Goal: Task Accomplishment & Management: Use online tool/utility

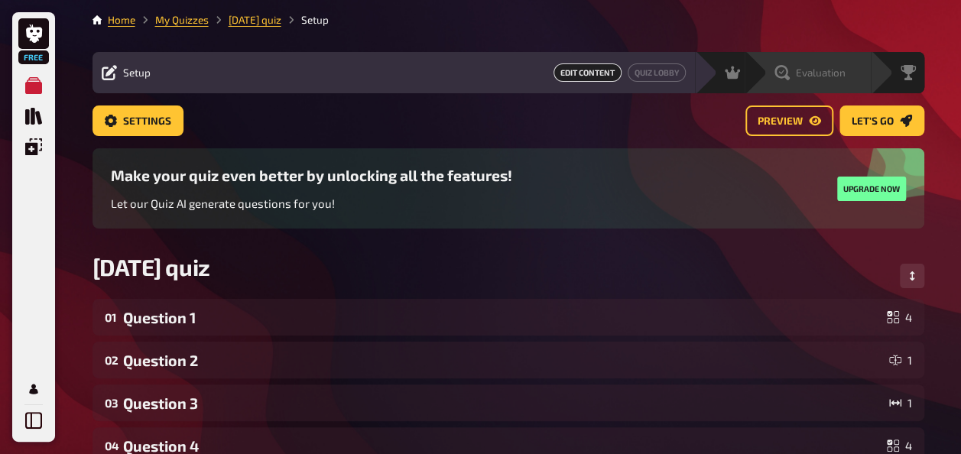
click at [781, 66] on icon at bounding box center [781, 72] width 15 height 15
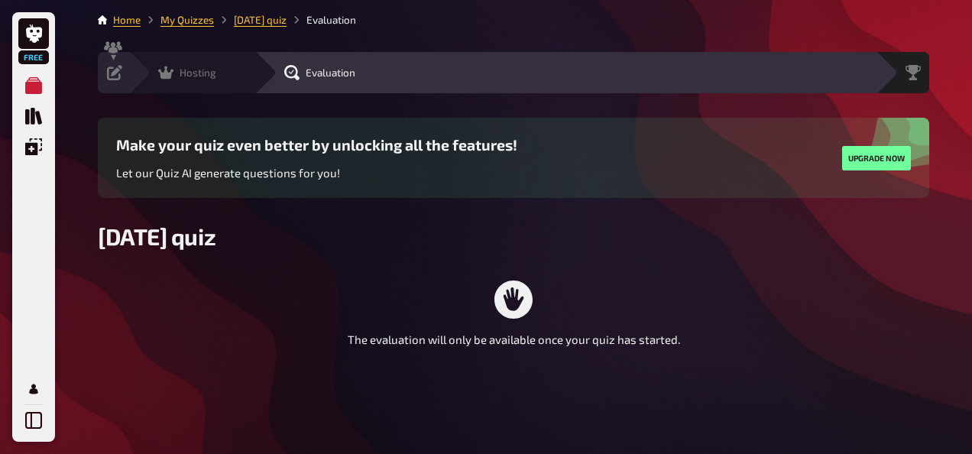
click at [160, 72] on icon at bounding box center [165, 72] width 15 height 13
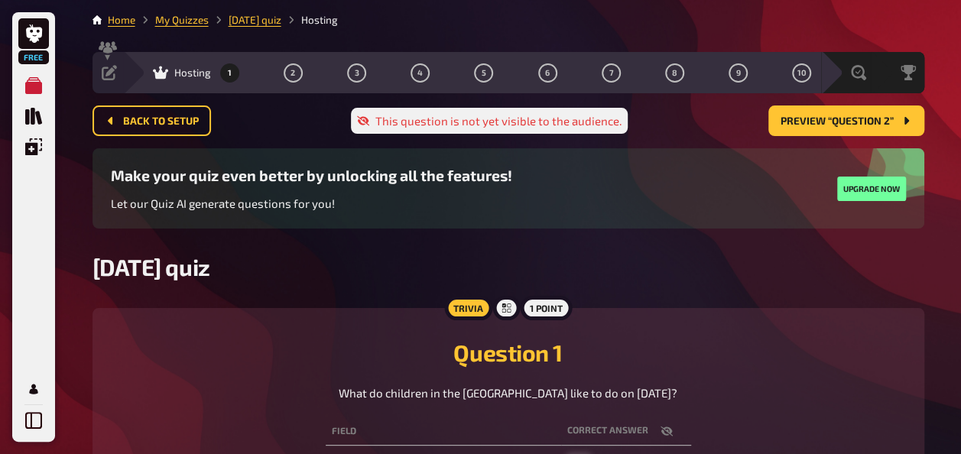
click at [124, 67] on div "Hosting 1 2 3 4 5 6 7 8 9 10" at bounding box center [472, 72] width 698 height 41
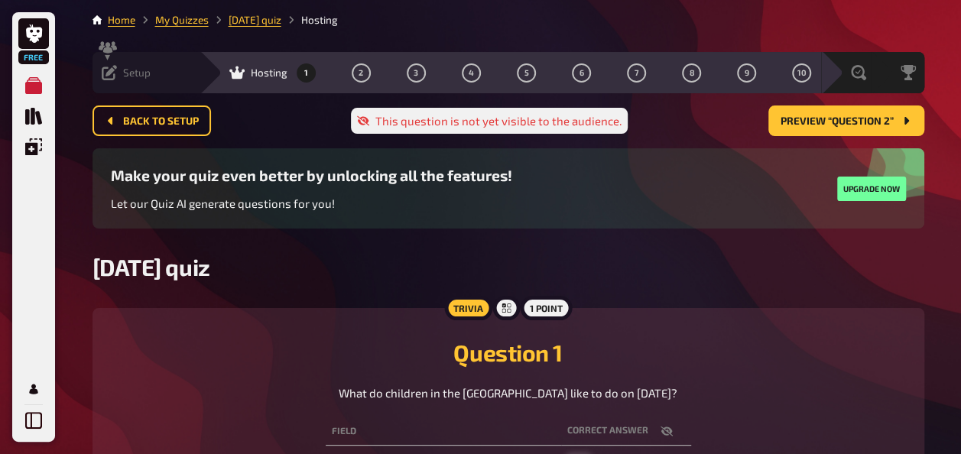
click at [113, 69] on icon at bounding box center [109, 72] width 15 height 15
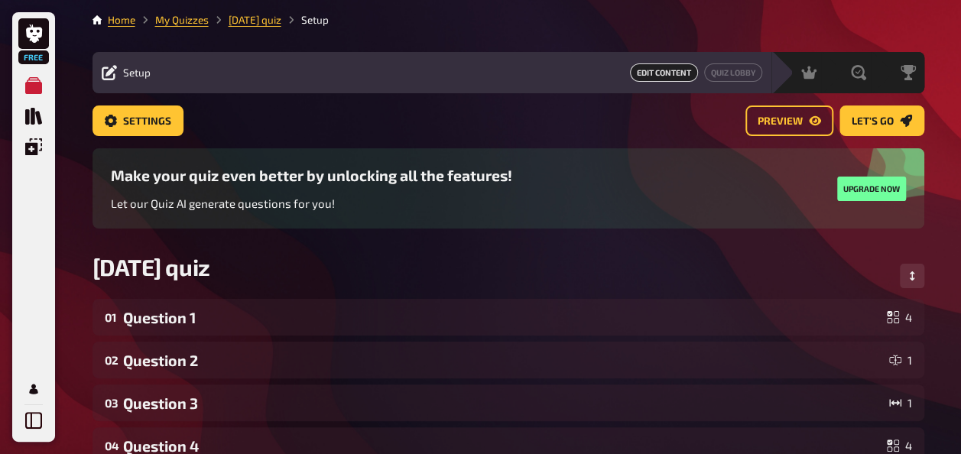
click at [153, 138] on div "Settings Preview Let's go" at bounding box center [507, 126] width 831 height 43
click at [153, 130] on link "Settings" at bounding box center [137, 120] width 91 height 31
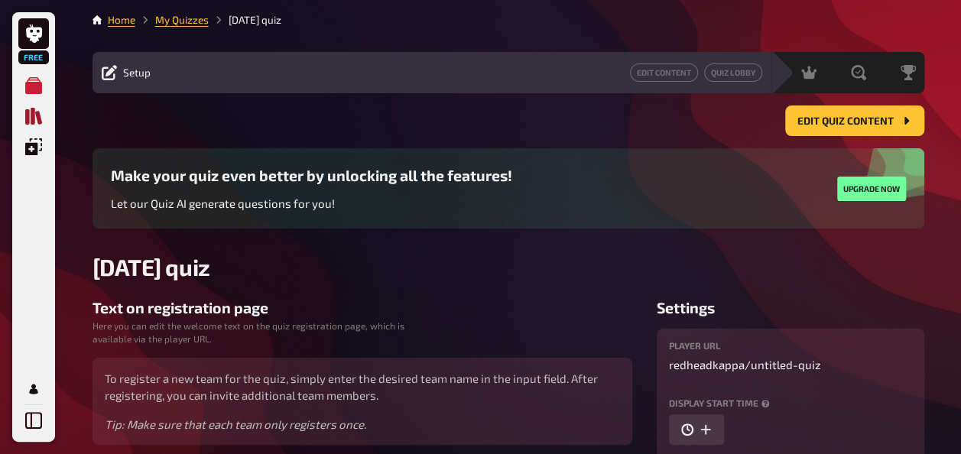
click at [31, 110] on icon "Quiz Library" at bounding box center [33, 116] width 17 height 17
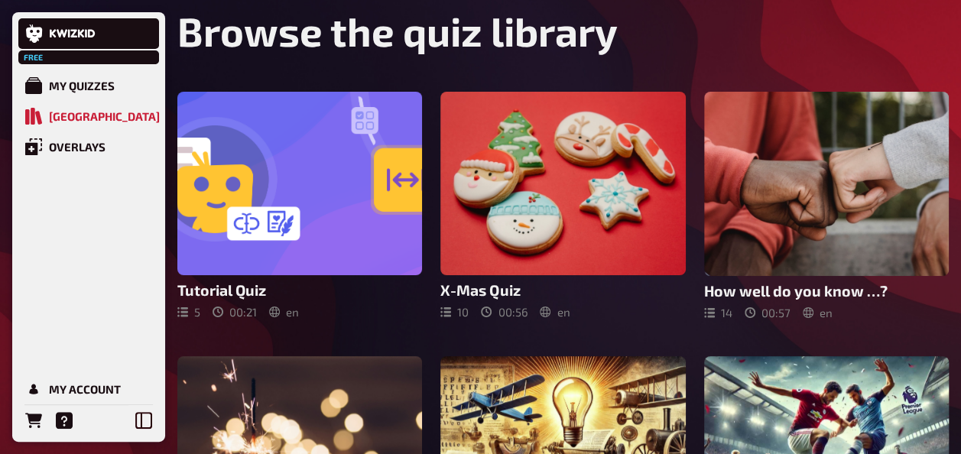
scroll to position [44, 0]
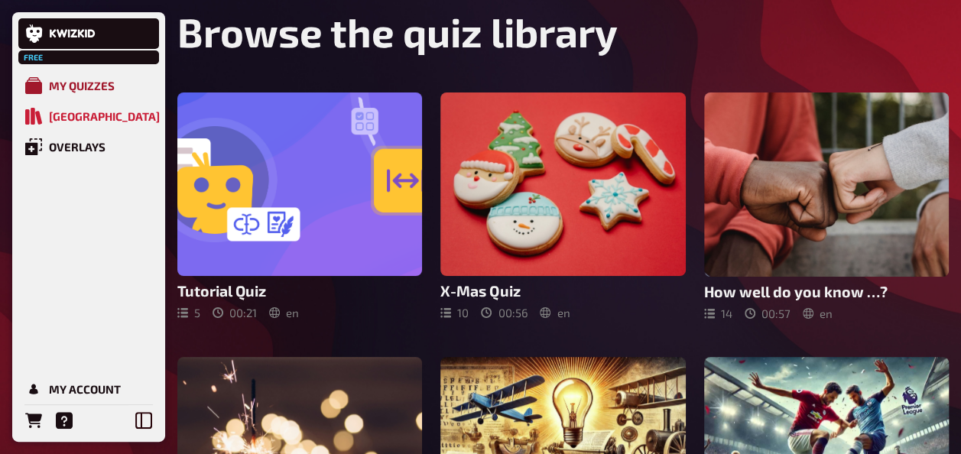
click at [58, 85] on div "My Quizzes" at bounding box center [82, 86] width 66 height 14
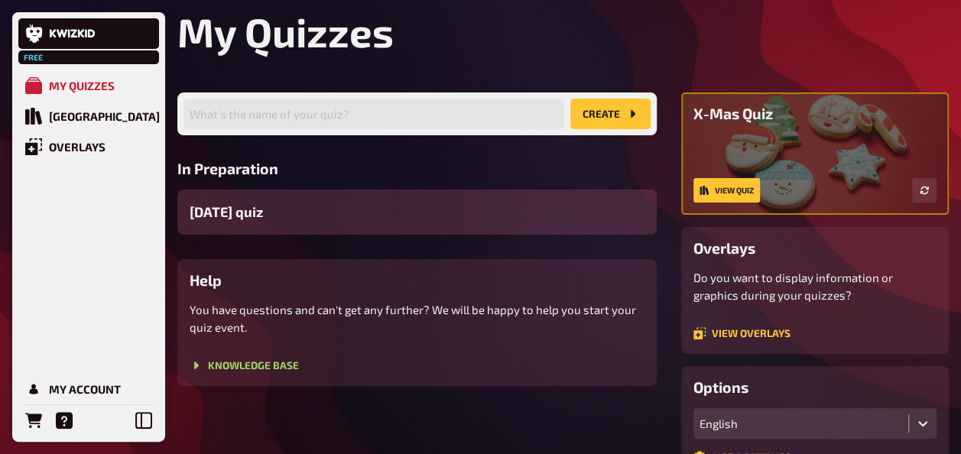
click at [319, 215] on div "[DATE] quiz" at bounding box center [416, 212] width 479 height 45
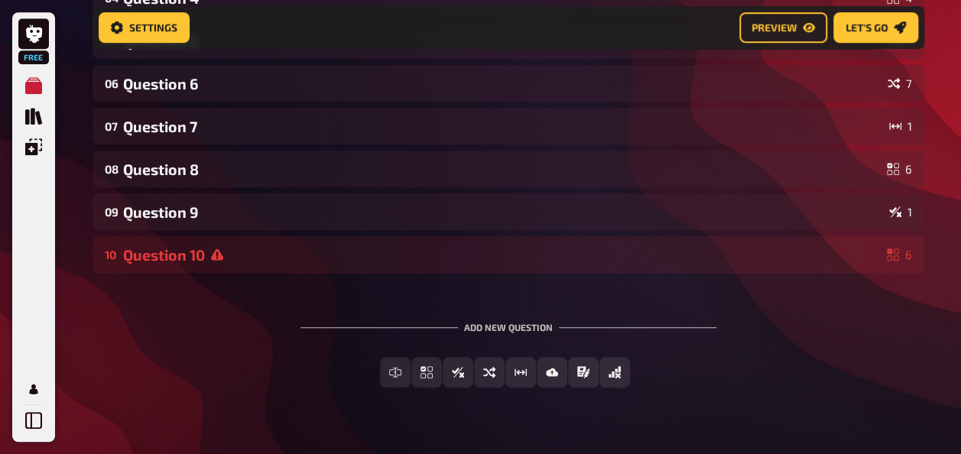
scroll to position [462, 0]
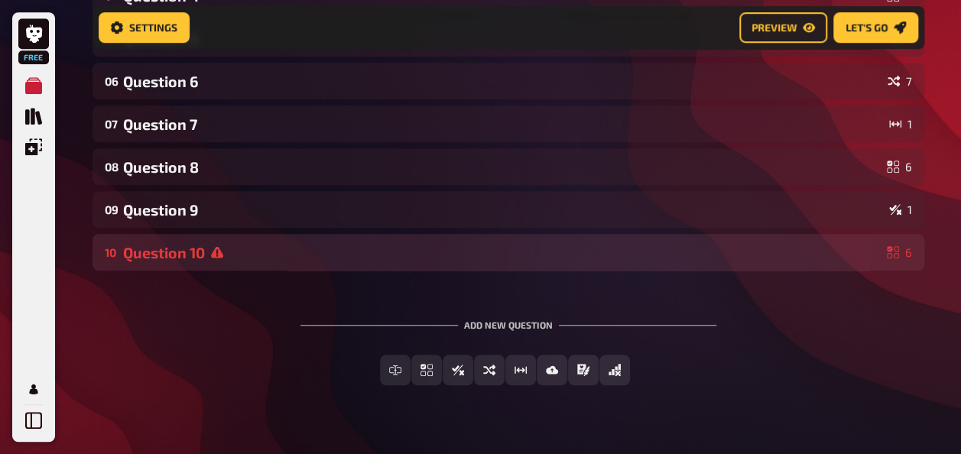
click at [326, 242] on div "10 Question 10 6" at bounding box center [507, 252] width 831 height 37
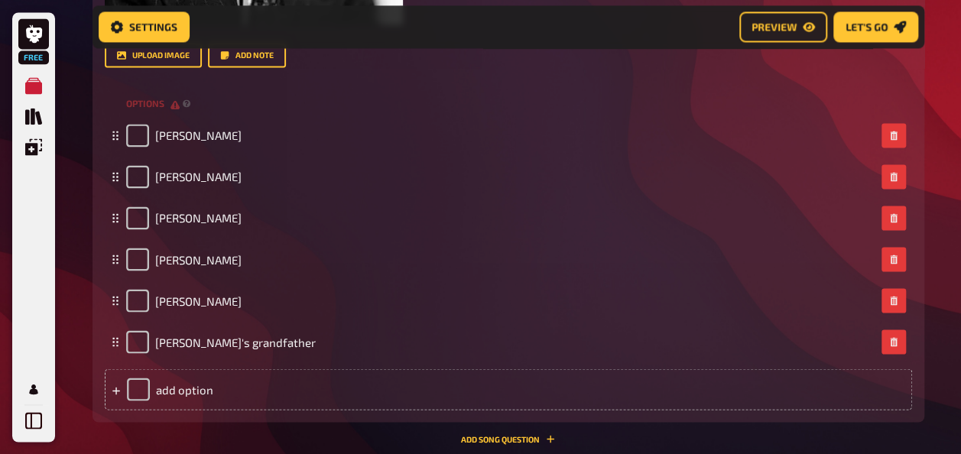
scroll to position [1214, 0]
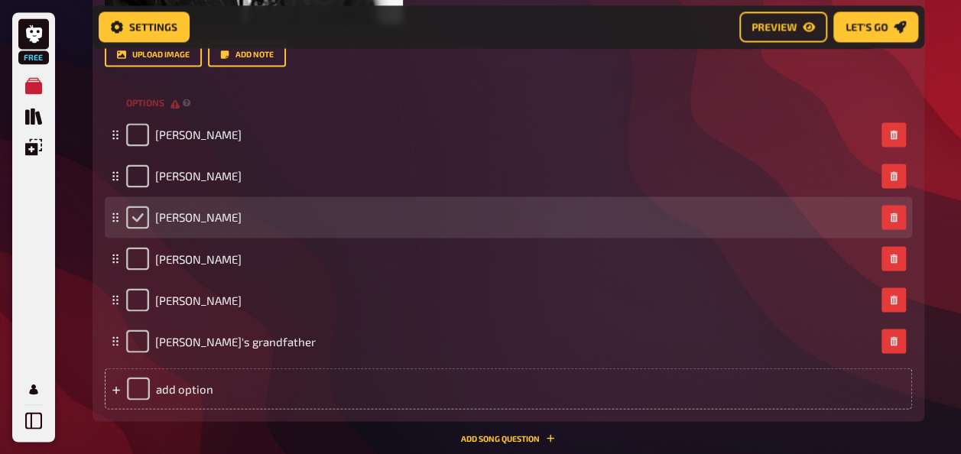
click at [130, 219] on input "checkbox" at bounding box center [137, 217] width 23 height 23
checkbox input "true"
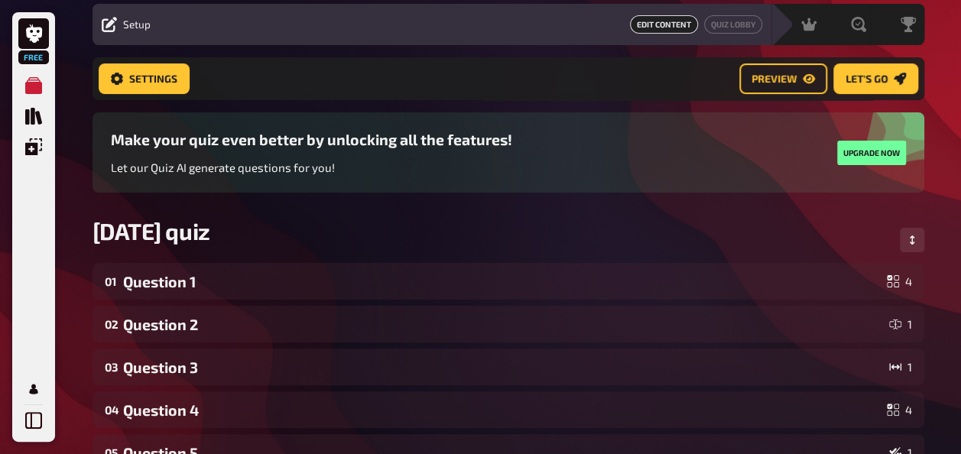
scroll to position [0, 0]
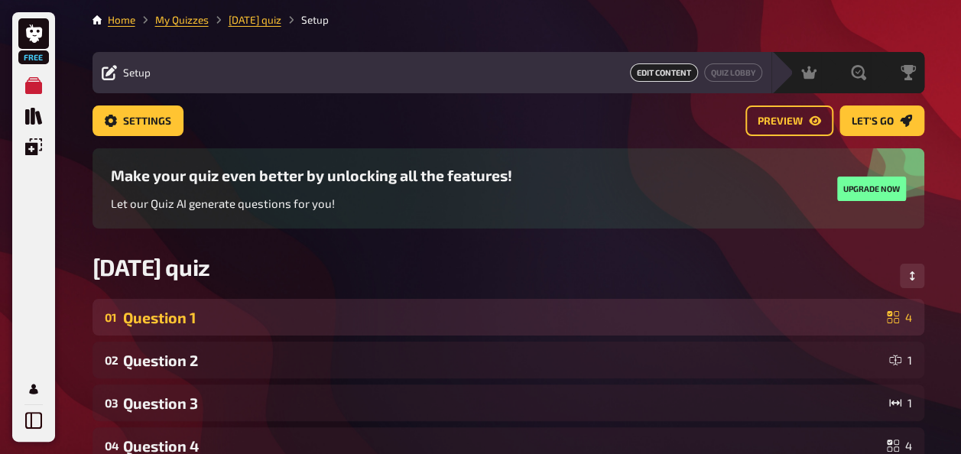
click at [356, 315] on div "Question 1" at bounding box center [501, 318] width 757 height 18
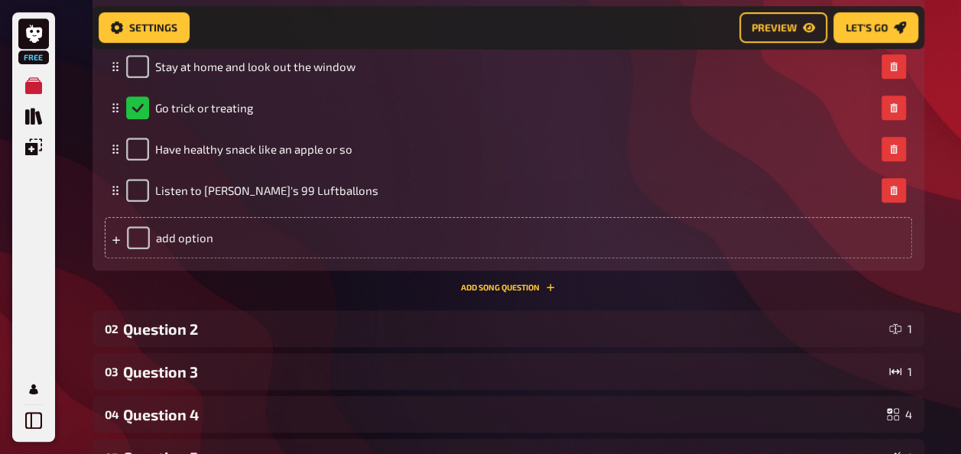
scroll to position [521, 0]
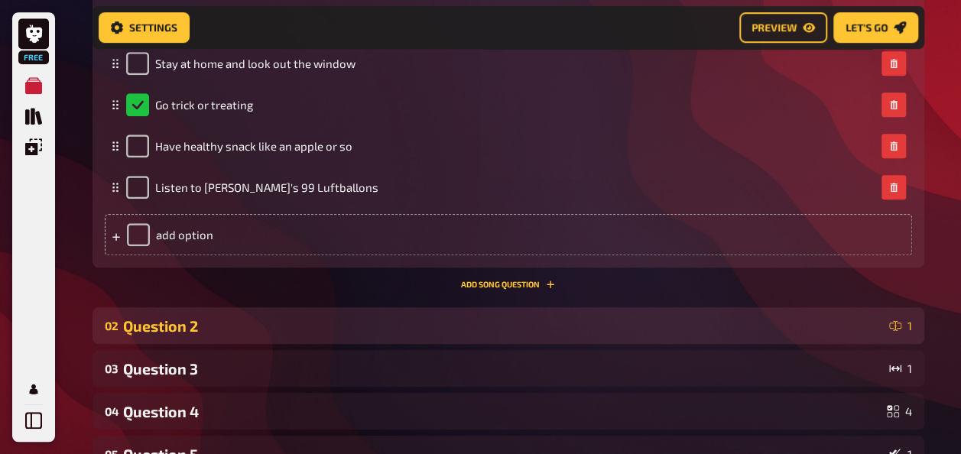
click at [324, 319] on div "Question 2" at bounding box center [503, 326] width 760 height 18
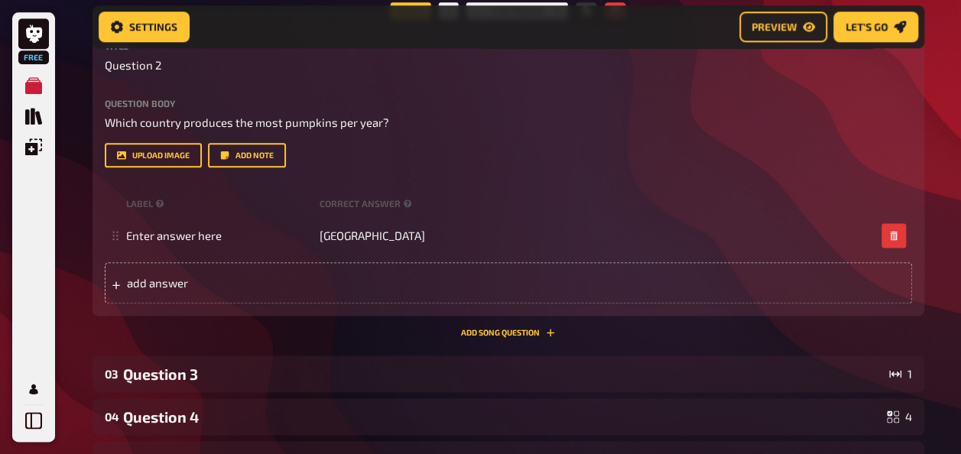
scroll to position [925, 0]
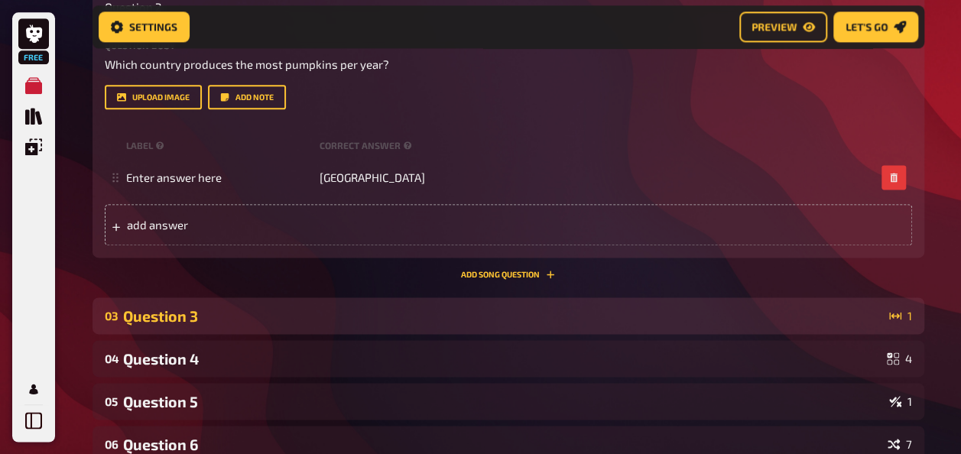
click at [296, 316] on div "Question 3" at bounding box center [503, 316] width 760 height 18
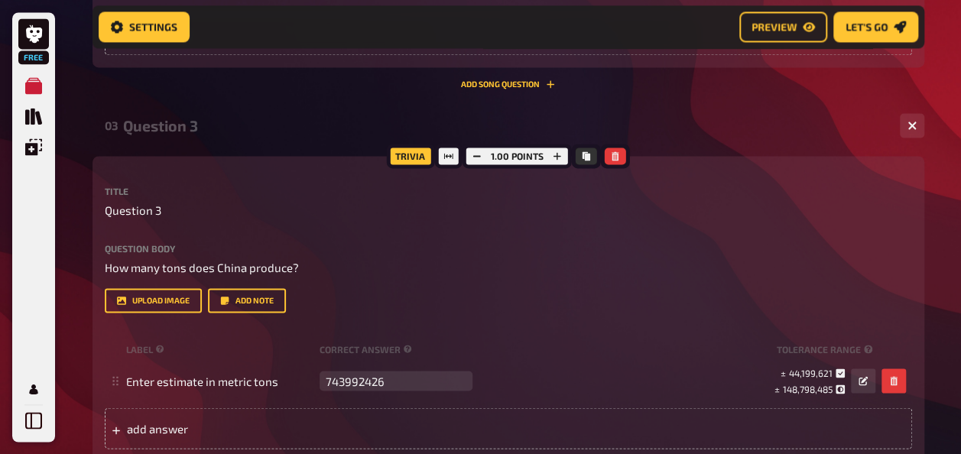
scroll to position [1172, 0]
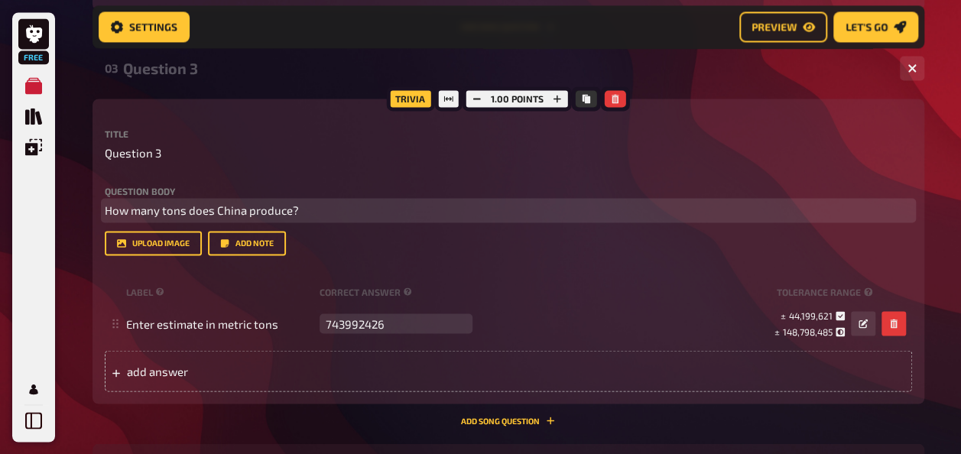
click at [232, 210] on span "How many tons does China produce?" at bounding box center [202, 210] width 194 height 14
click at [243, 209] on span "How many tons does China produce?" at bounding box center [202, 210] width 194 height 14
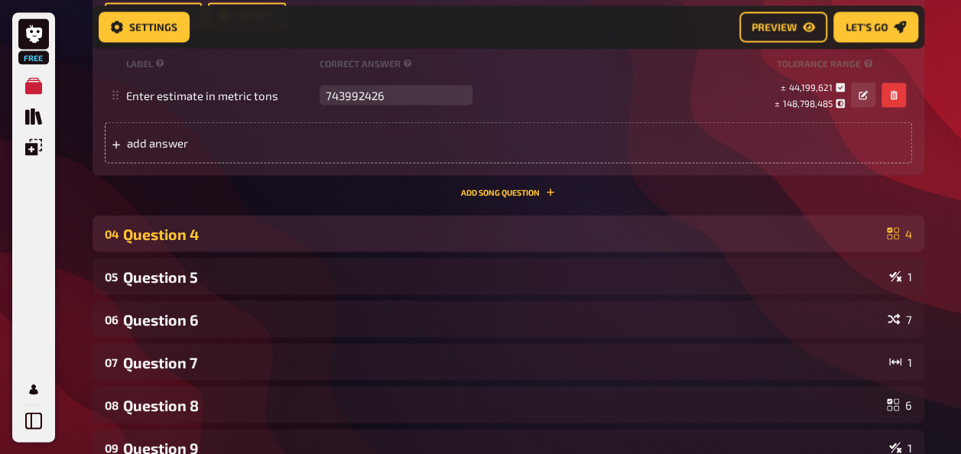
scroll to position [1401, 0]
click at [339, 221] on div "04 Question 4 4" at bounding box center [507, 232] width 831 height 37
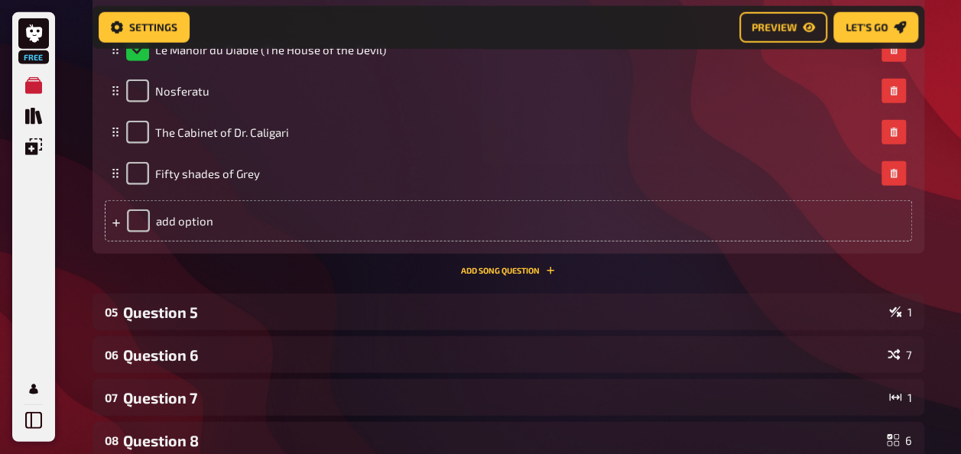
scroll to position [1840, 0]
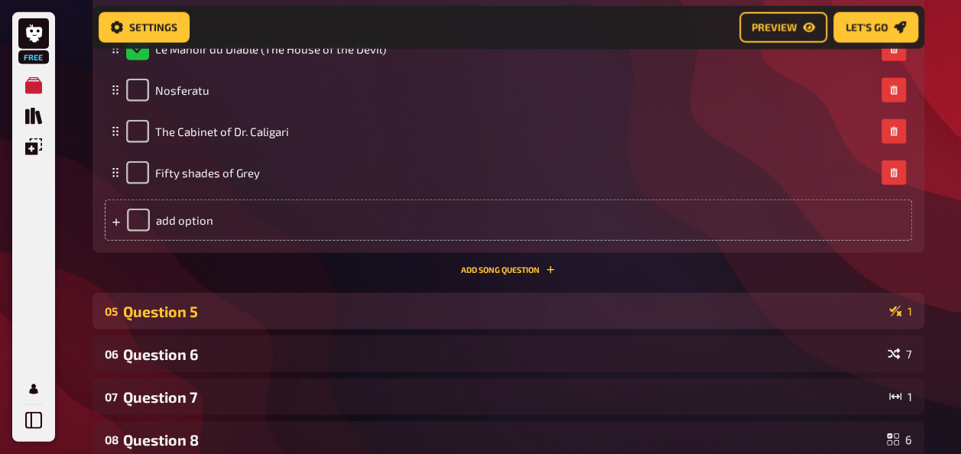
click at [325, 308] on div "Question 5" at bounding box center [503, 312] width 760 height 18
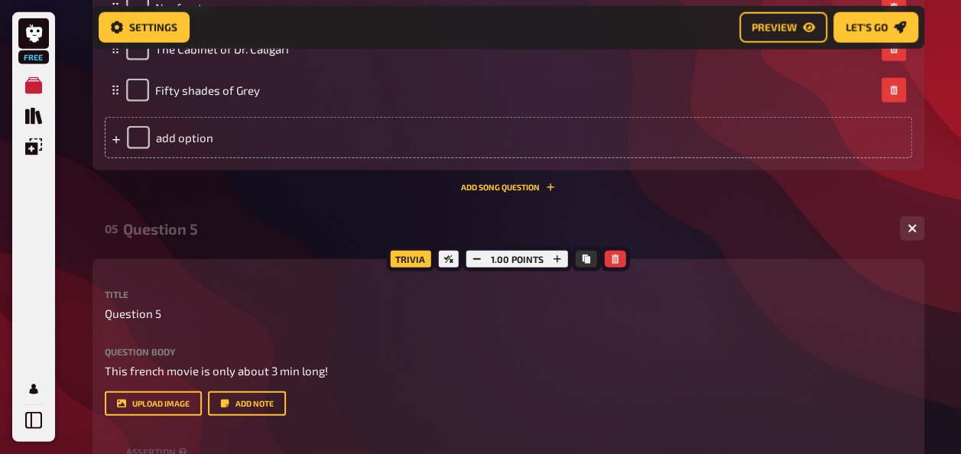
scroll to position [1923, 0]
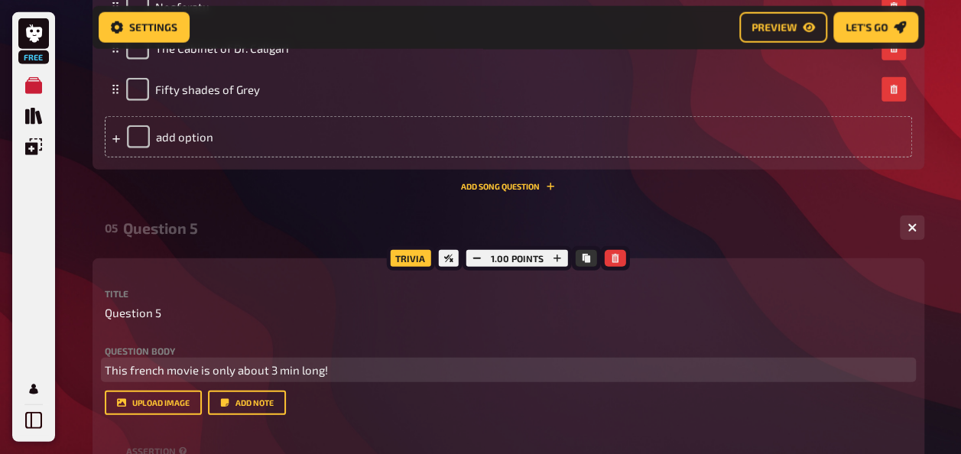
click at [178, 366] on span "This french movie is only about 3 min long!" at bounding box center [216, 370] width 223 height 14
click at [160, 367] on span "This french movie is only about 3 min long!" at bounding box center [216, 370] width 223 height 14
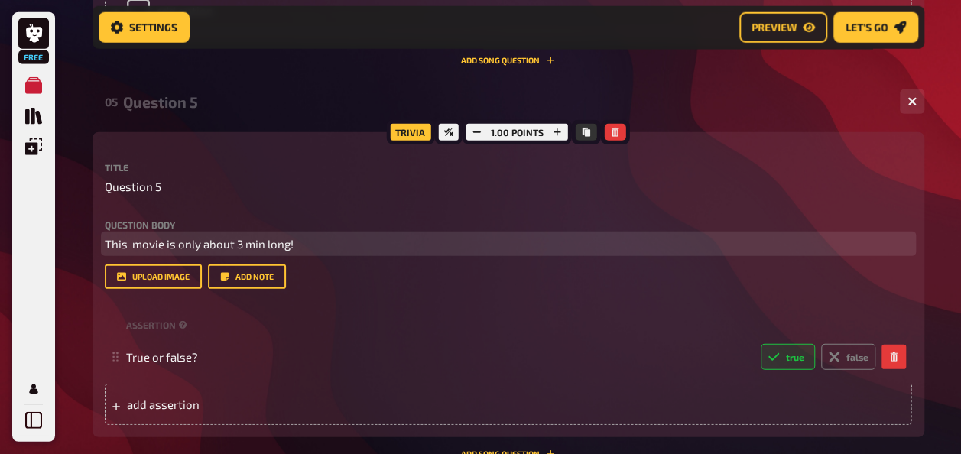
scroll to position [2048, 0]
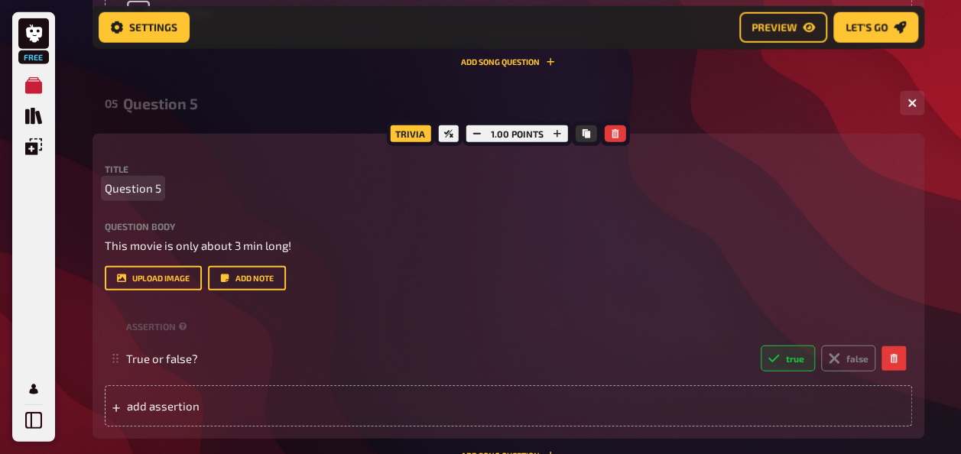
click at [278, 196] on p "Question 5" at bounding box center [508, 189] width 807 height 18
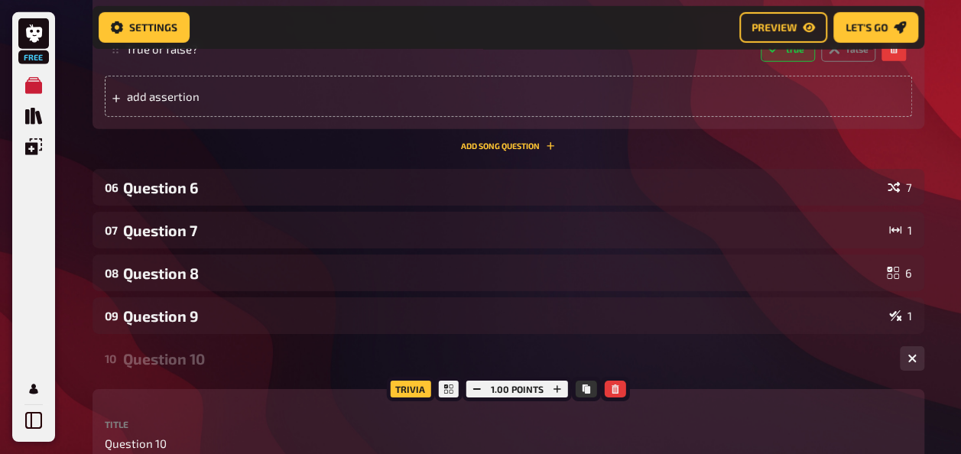
scroll to position [2358, 0]
click at [278, 196] on div "06 Question 6 7" at bounding box center [507, 186] width 831 height 37
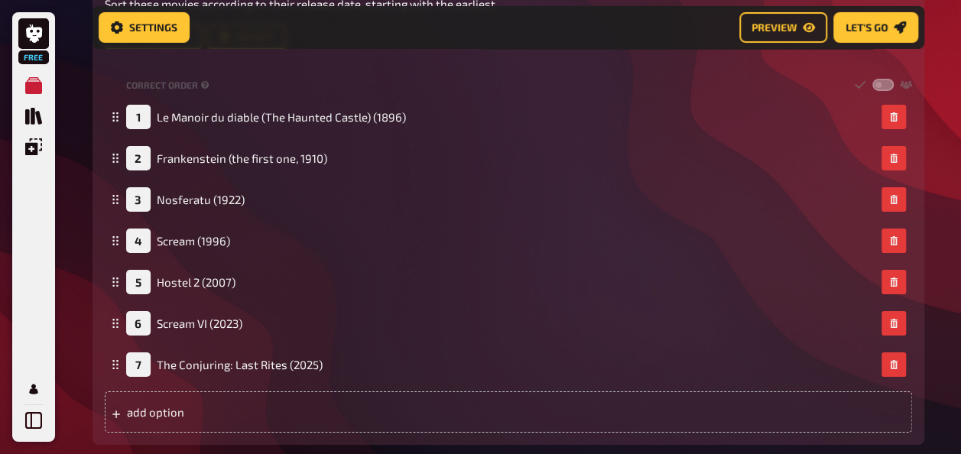
scroll to position [2667, 0]
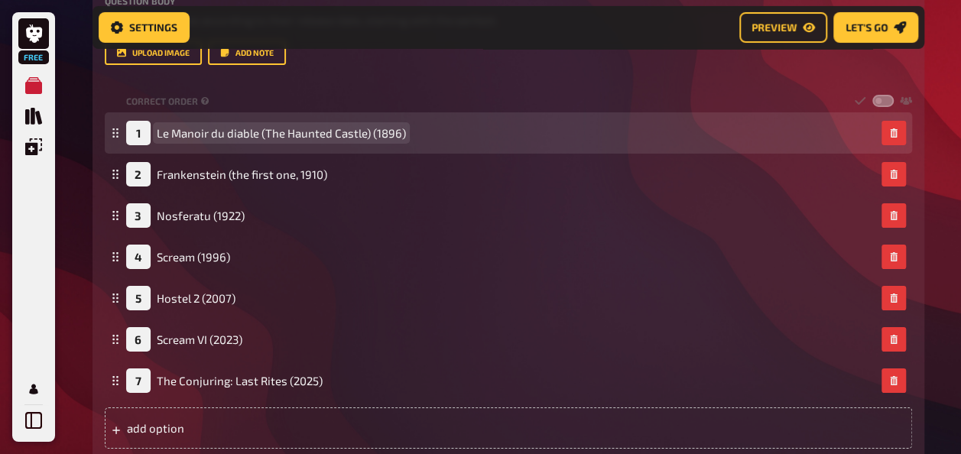
click at [402, 130] on span "Le Manoir du diable (The Haunted Castle) (1896)" at bounding box center [281, 133] width 249 height 14
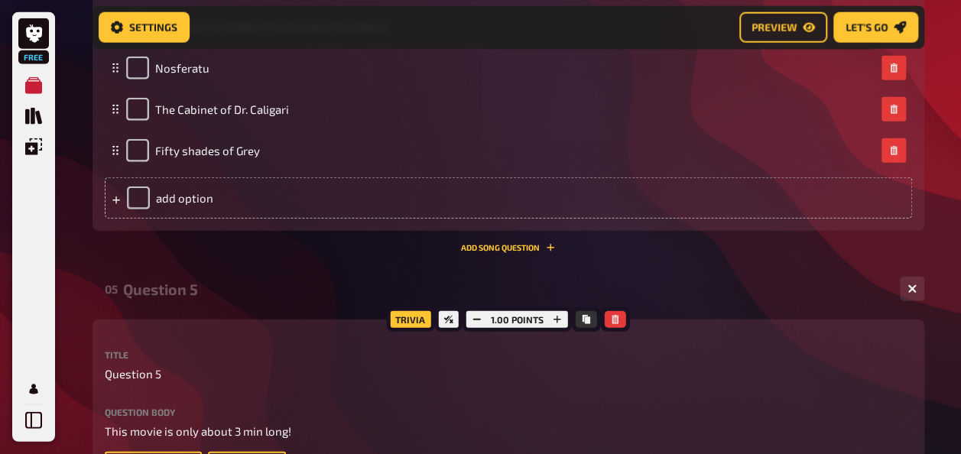
scroll to position [1693, 0]
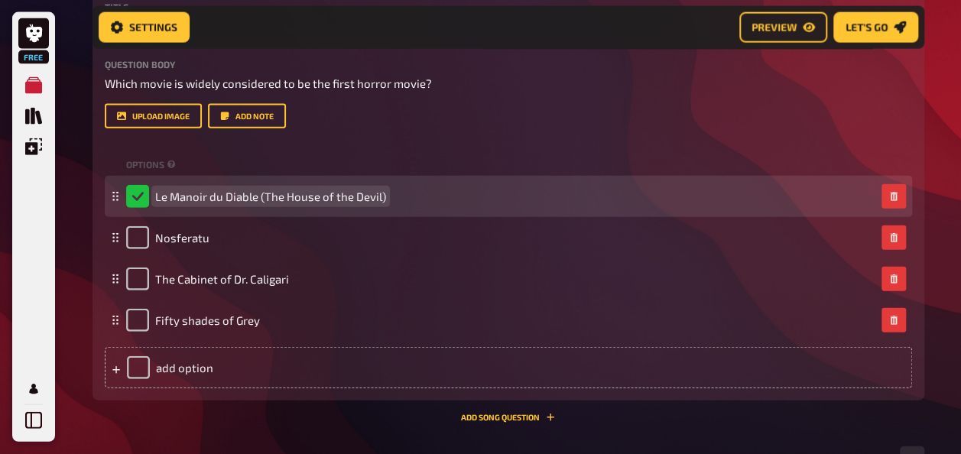
click at [383, 194] on span "Le Manoir du Diable (The House of the Devil)" at bounding box center [270, 197] width 231 height 14
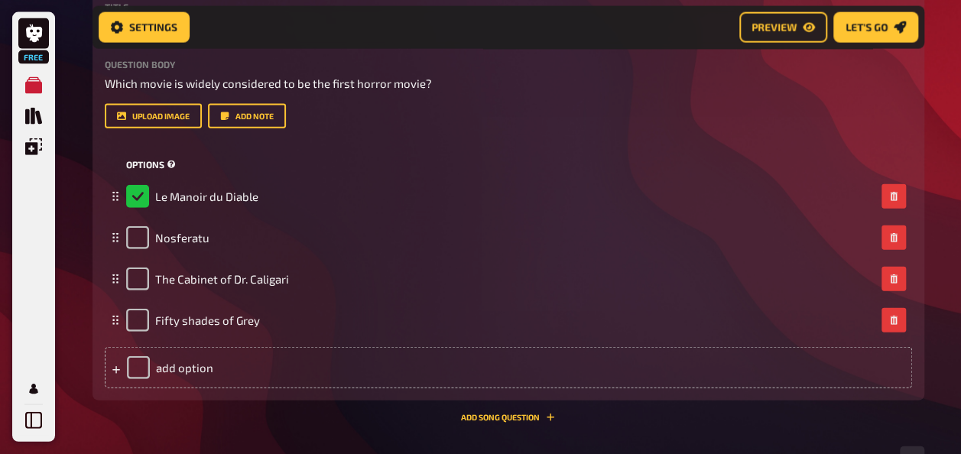
click at [324, 154] on div "options" at bounding box center [508, 164] width 807 height 23
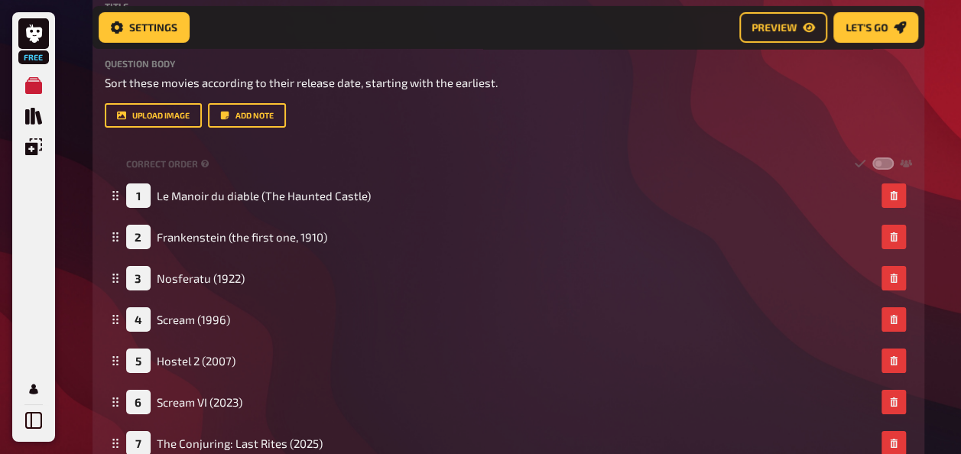
scroll to position [2610, 0]
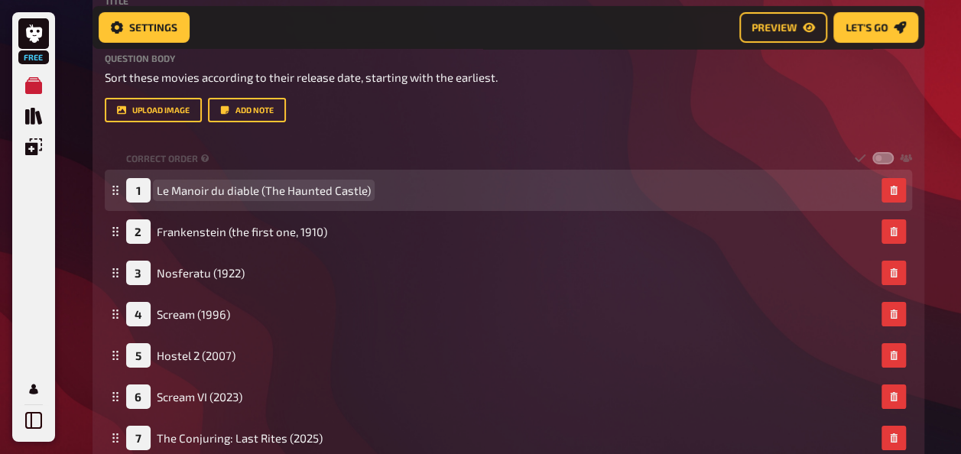
click at [364, 188] on span "Le Manoir du diable (The Haunted Castle)" at bounding box center [264, 190] width 214 height 14
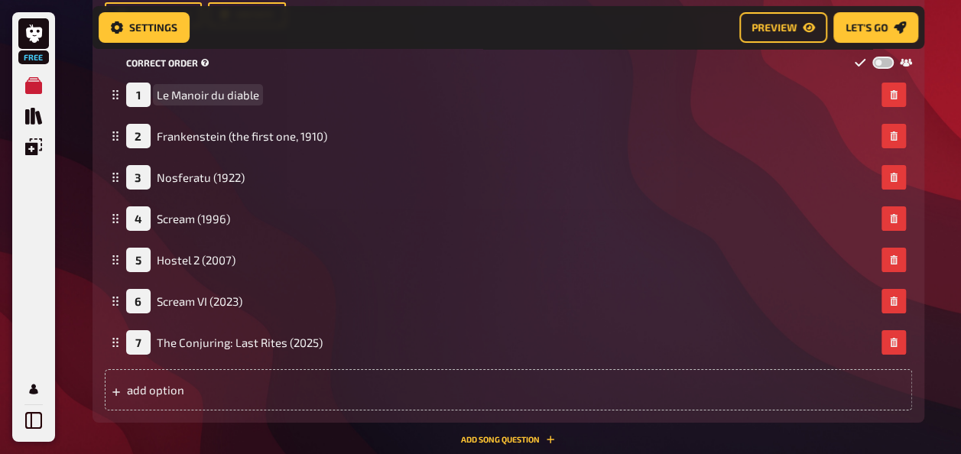
scroll to position [2707, 0]
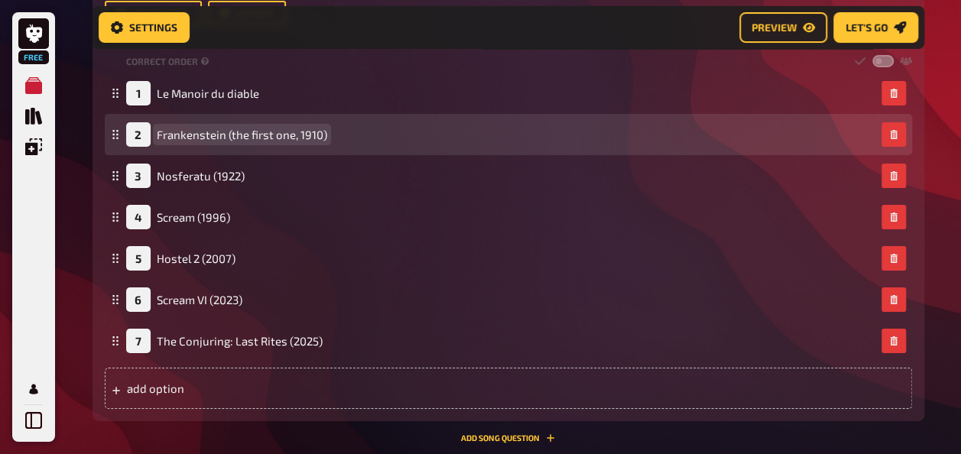
click at [323, 135] on span "Frankenstein (the first one, 1910)" at bounding box center [242, 135] width 170 height 14
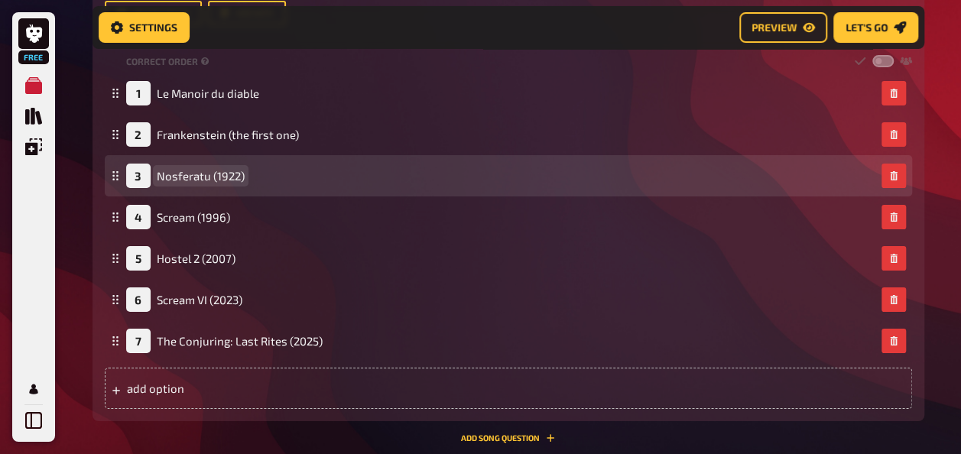
click at [241, 176] on span "Nosferatu (1922)" at bounding box center [201, 176] width 88 height 14
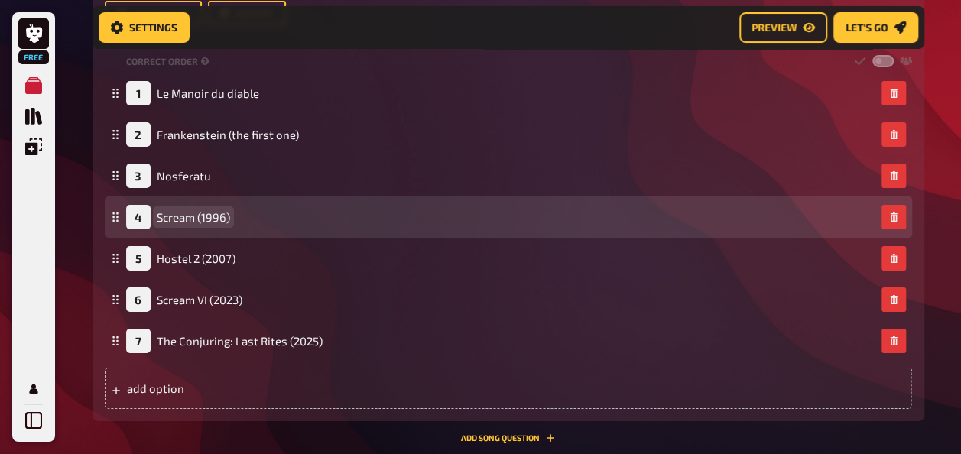
click at [225, 217] on span "Scream (1996)" at bounding box center [193, 217] width 73 height 14
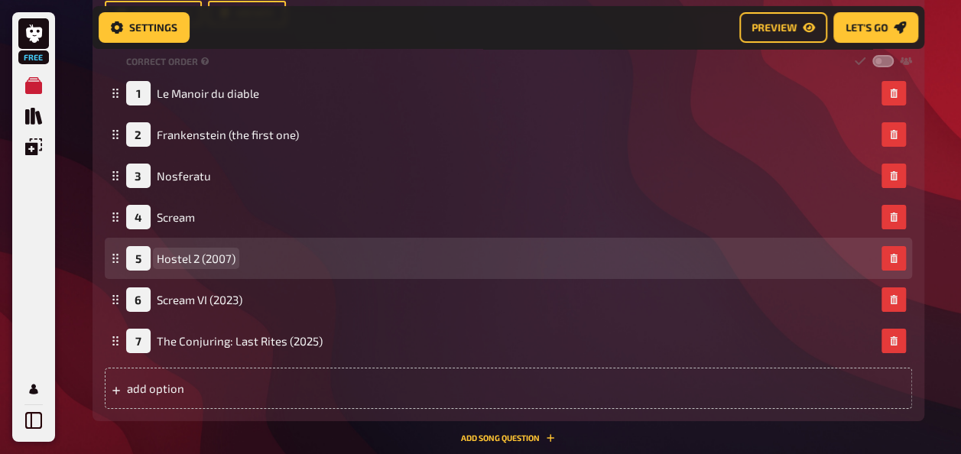
click at [234, 261] on span "Hostel 2 (2007)" at bounding box center [196, 258] width 79 height 14
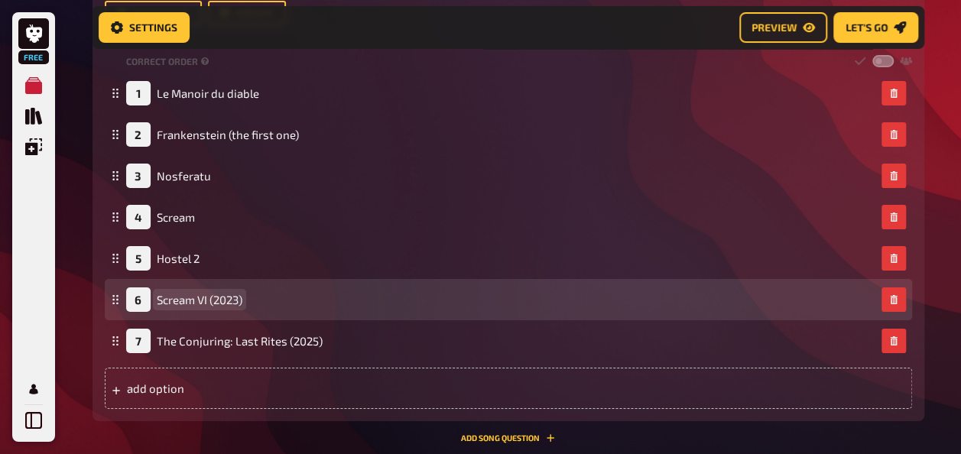
click at [242, 301] on span "Scream VI (2023)" at bounding box center [200, 300] width 86 height 14
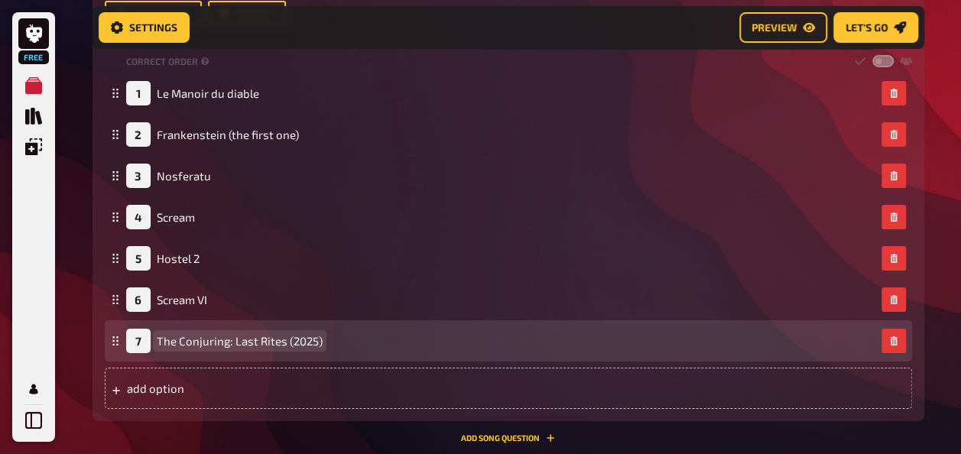
click at [319, 340] on span "The Conjuring: Last Rites (2025)" at bounding box center [240, 341] width 166 height 14
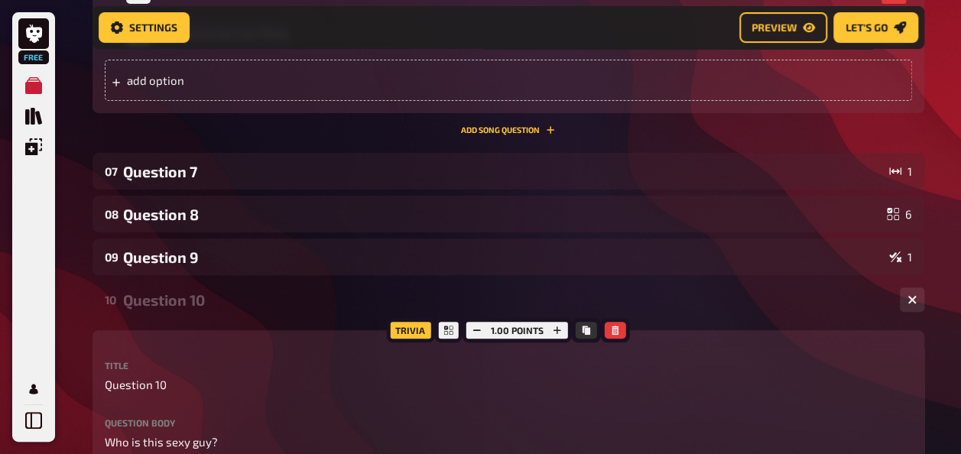
scroll to position [3015, 0]
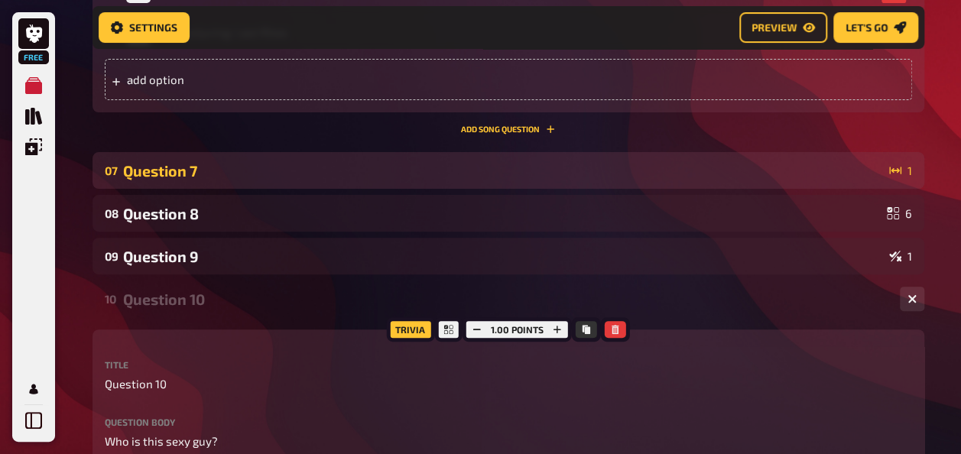
click at [173, 165] on div "Question 7" at bounding box center [503, 171] width 760 height 18
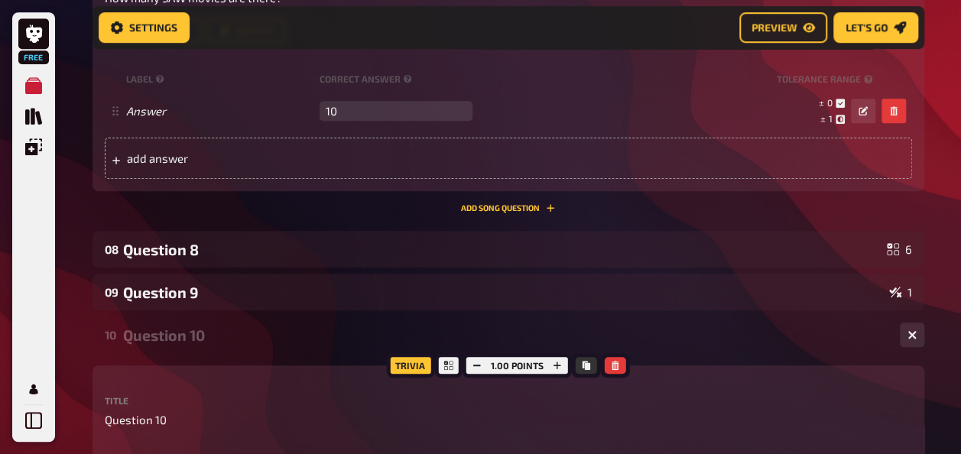
scroll to position [3331, 0]
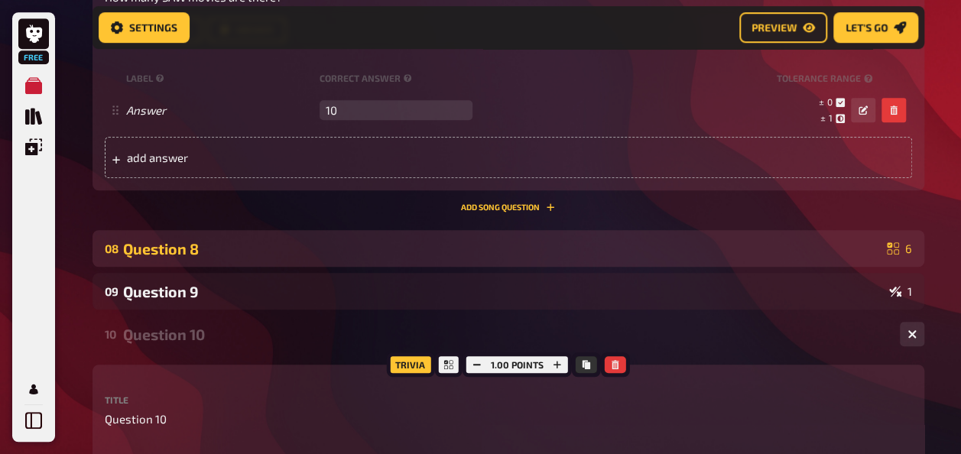
click at [289, 252] on div "Question 8" at bounding box center [501, 249] width 757 height 18
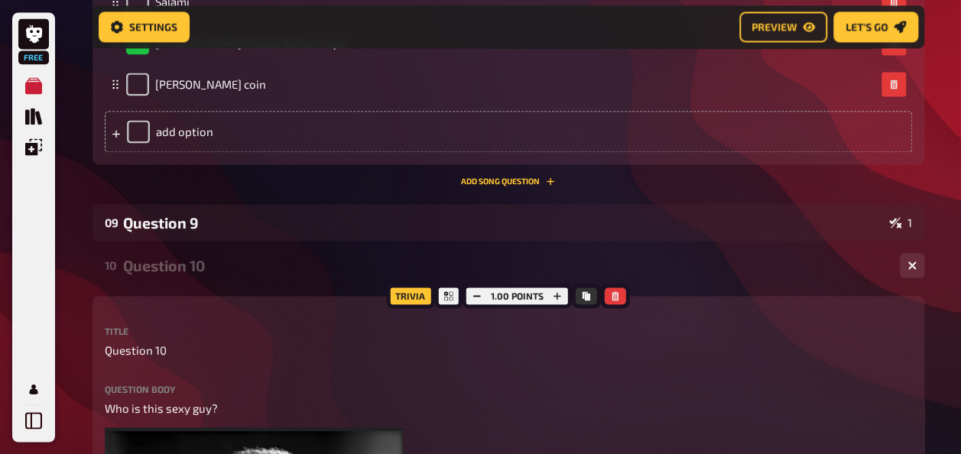
scroll to position [3957, 0]
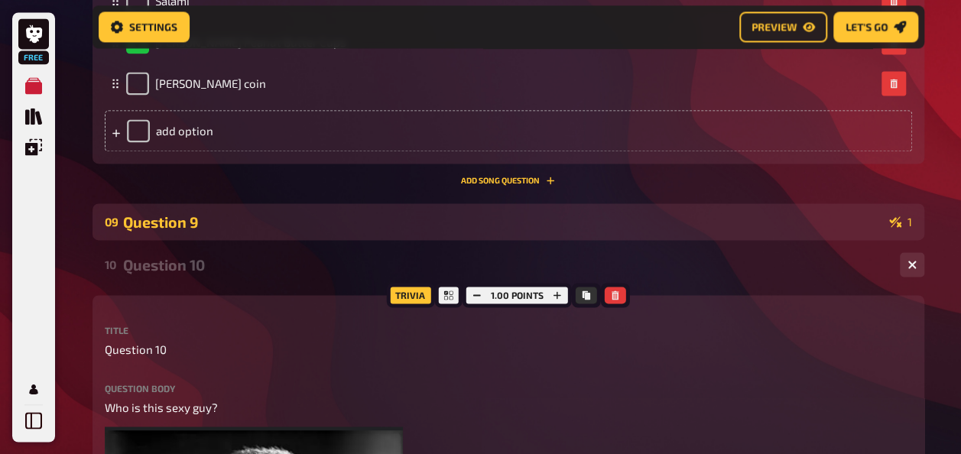
click at [275, 238] on div "09 Question 9 1" at bounding box center [507, 221] width 831 height 37
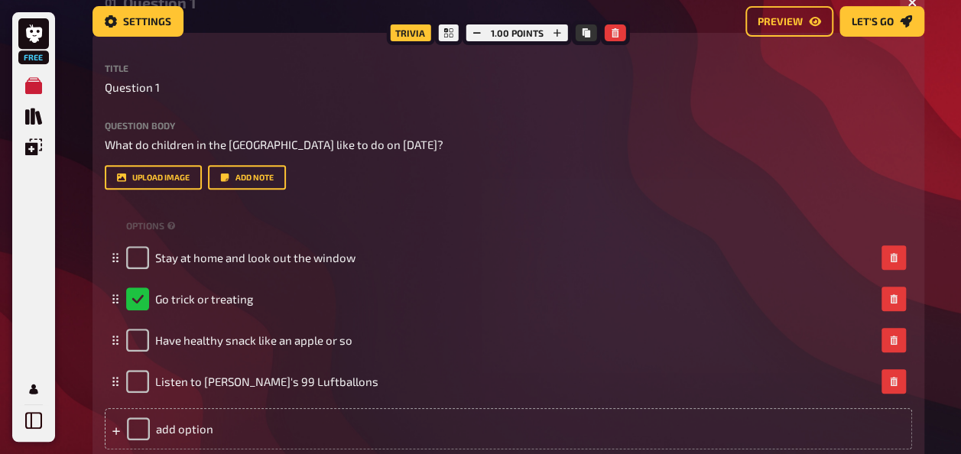
scroll to position [0, 0]
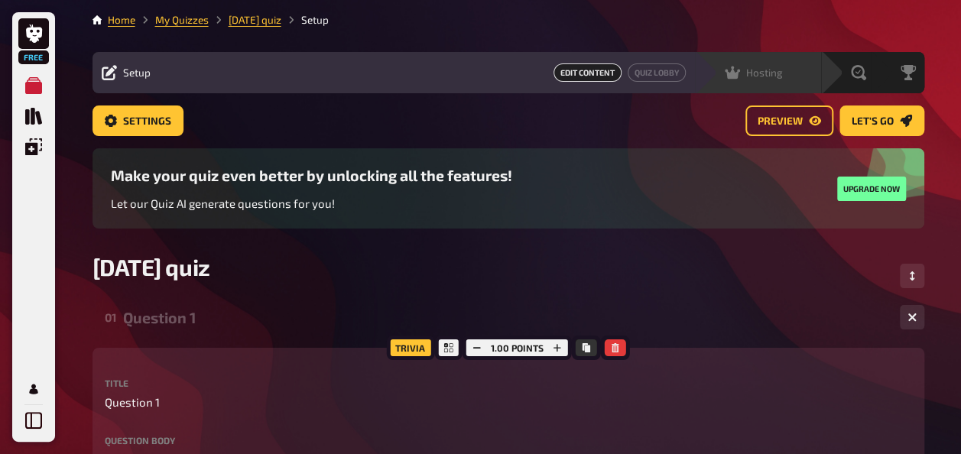
click at [802, 79] on div "Hosting undefined" at bounding box center [767, 72] width 105 height 15
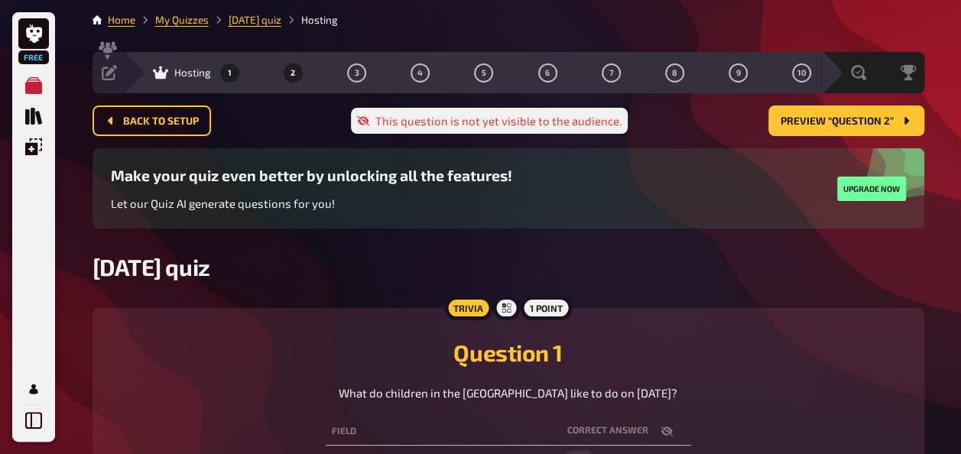
click at [293, 75] on span "2" at bounding box center [292, 73] width 5 height 8
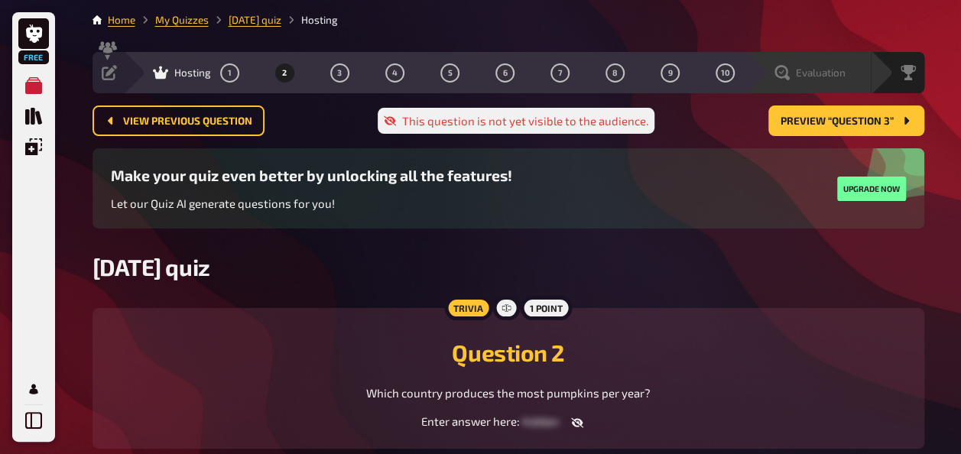
click at [854, 71] on div "Evaluation" at bounding box center [817, 72] width 105 height 15
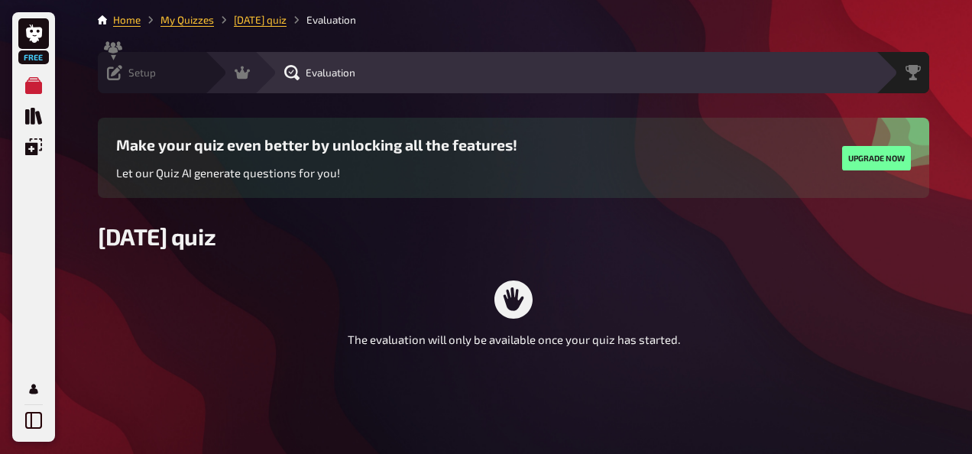
click at [124, 63] on div "Setup Edit Content Quiz Lobby" at bounding box center [151, 72] width 107 height 41
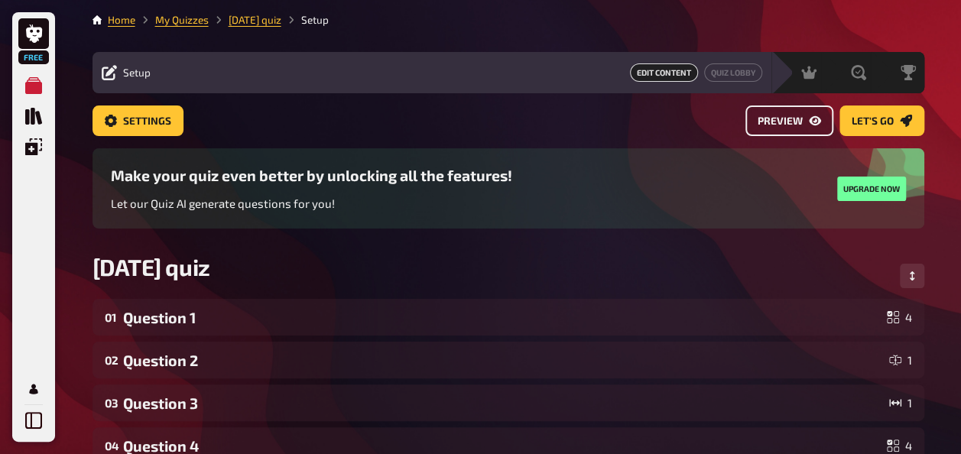
click at [753, 115] on link "Preview" at bounding box center [789, 120] width 88 height 31
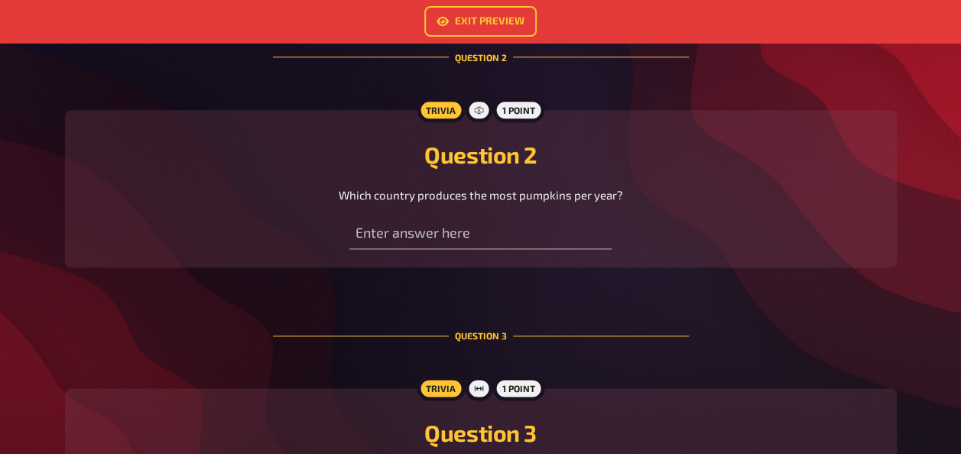
scroll to position [799, 0]
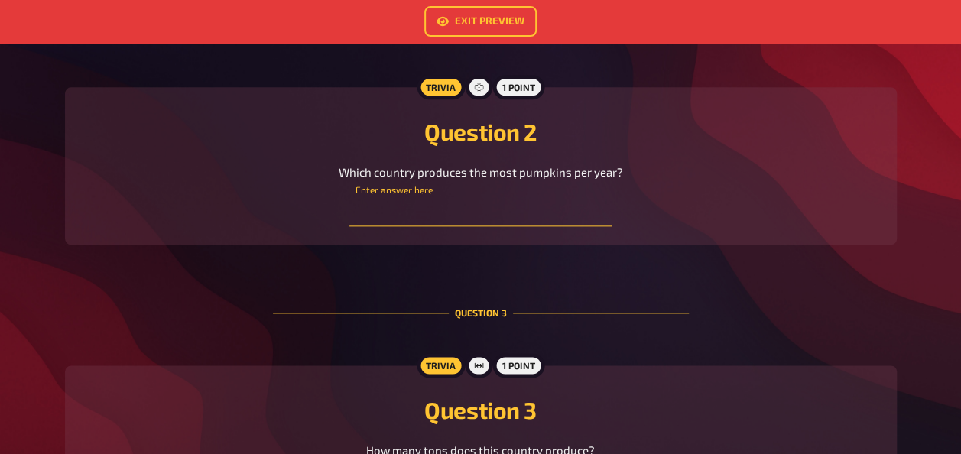
click at [445, 215] on input "text" at bounding box center [480, 211] width 262 height 31
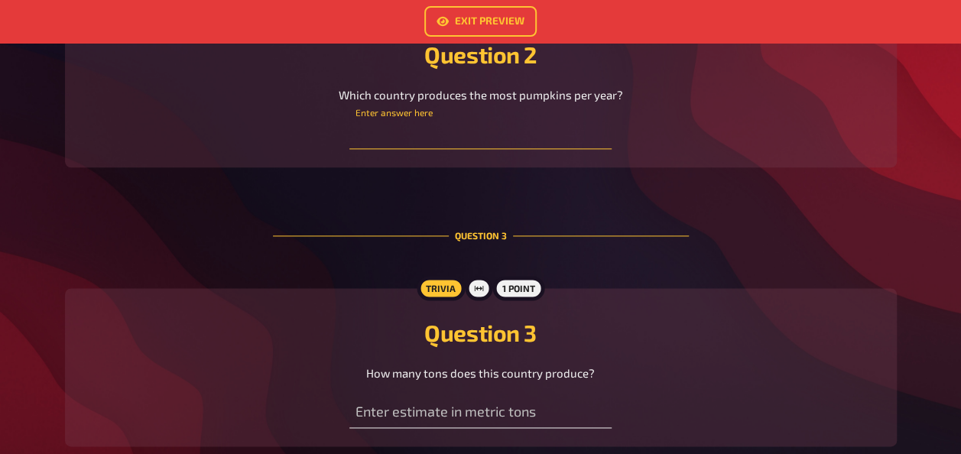
scroll to position [830, 0]
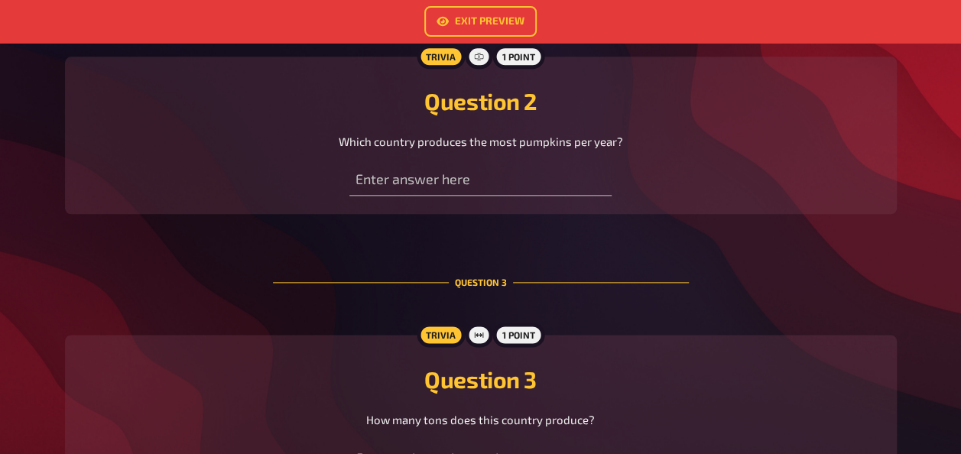
click at [216, 200] on div "Trivia 1 point Question 2 Which country produces the most pumpkins per year? En…" at bounding box center [480, 136] width 831 height 158
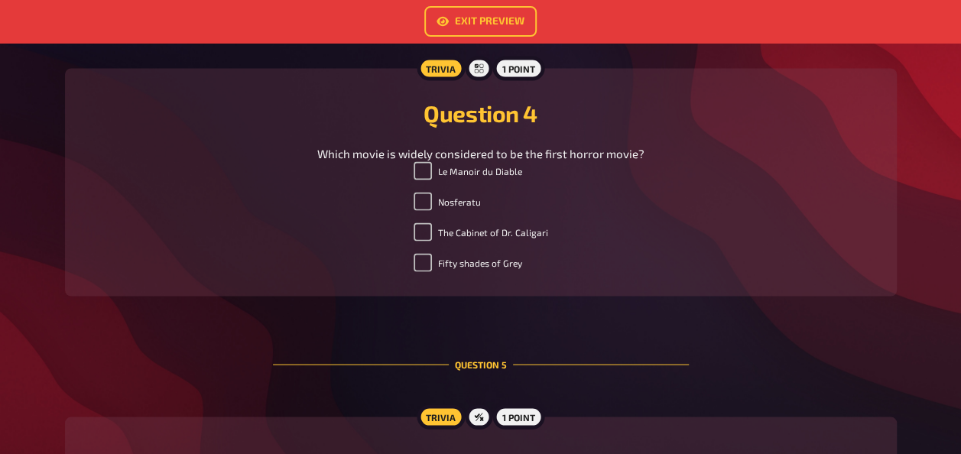
scroll to position [1376, 0]
drag, startPoint x: 429, startPoint y: 167, endPoint x: 424, endPoint y: 199, distance: 32.5
click at [424, 199] on ul "Le Manoir du Diable Nosferatu The Cabinet of Dr. Caligari Fifty shades of Grey" at bounding box center [480, 218] width 134 height 116
click at [424, 199] on input "Nosferatu" at bounding box center [422, 200] width 18 height 18
checkbox input "false"
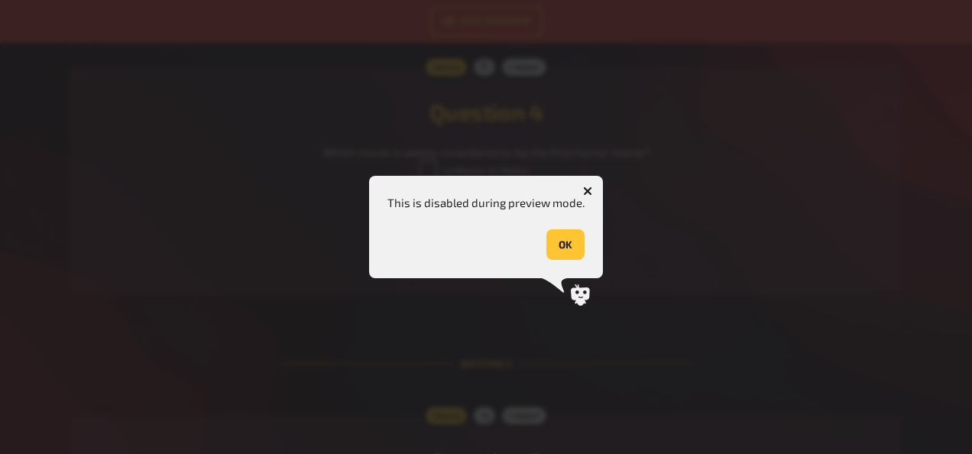
click at [588, 189] on icon "button" at bounding box center [588, 190] width 15 height 15
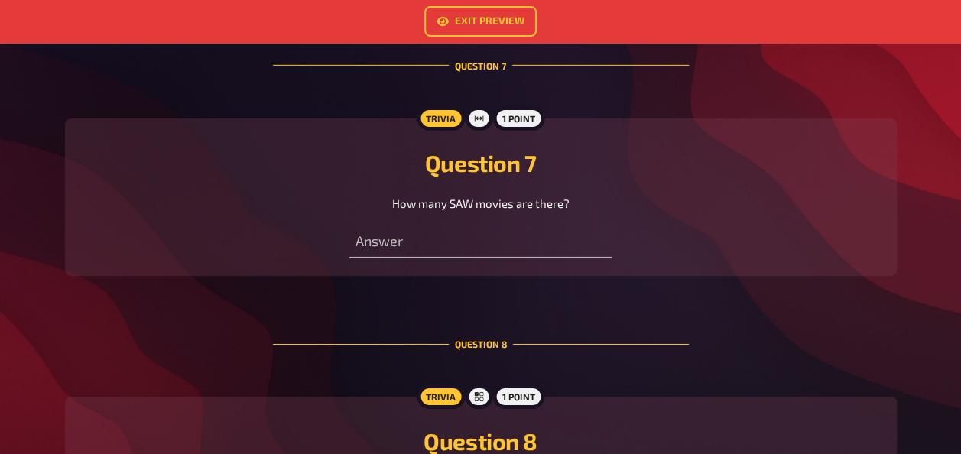
scroll to position [2454, 0]
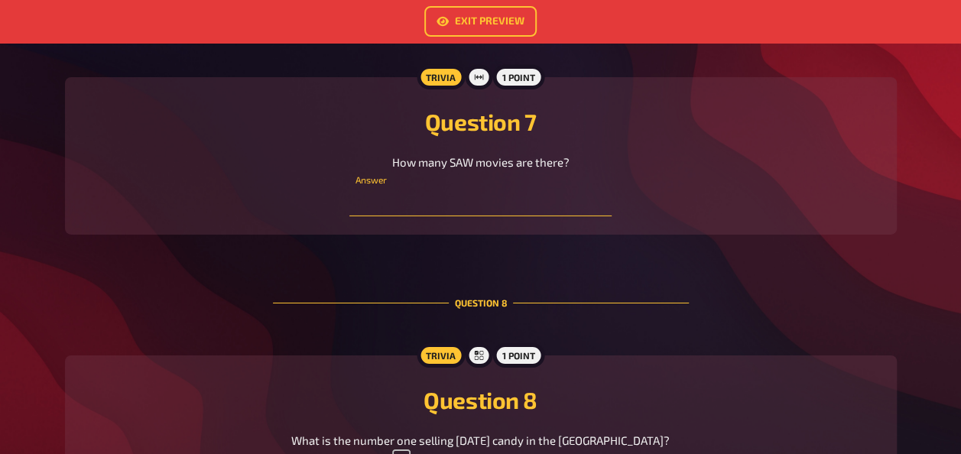
click at [384, 208] on input "number" at bounding box center [480, 201] width 262 height 31
click at [194, 190] on div "Trivia 1 point Question 7 How many SAW movies are there? Answer" at bounding box center [480, 156] width 831 height 158
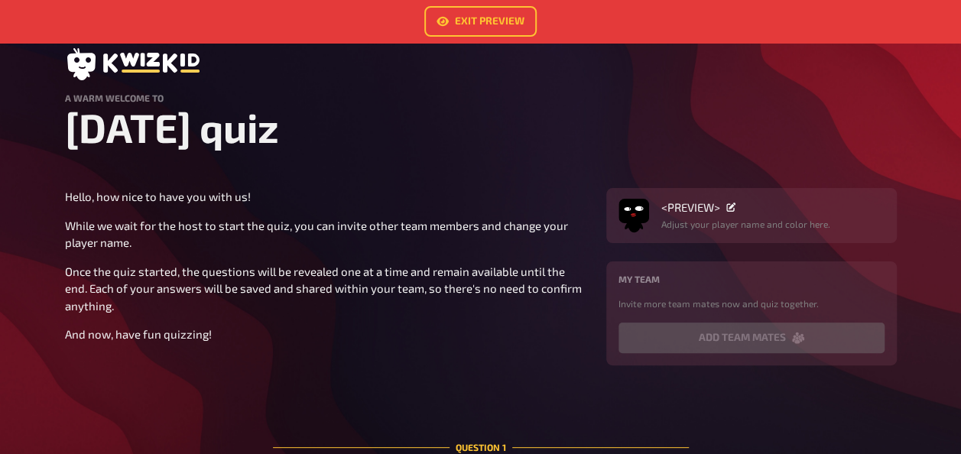
scroll to position [0, 0]
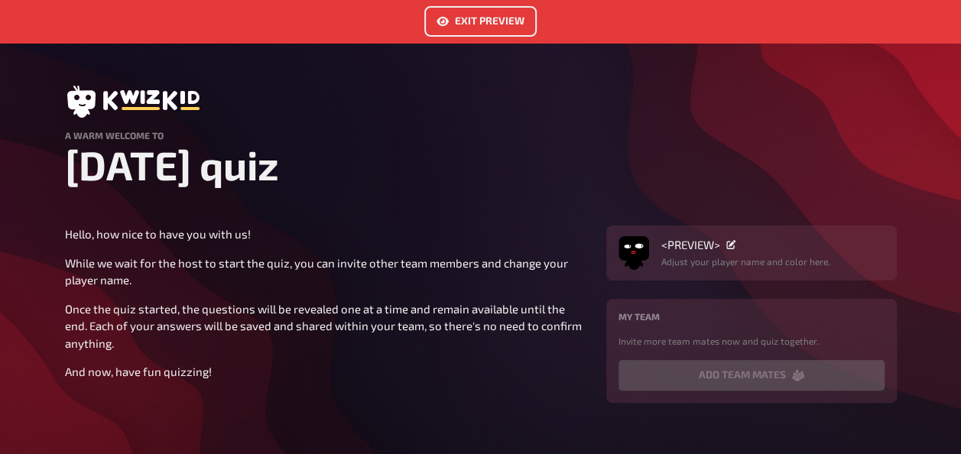
click at [460, 26] on link "Exit Preview" at bounding box center [480, 21] width 112 height 31
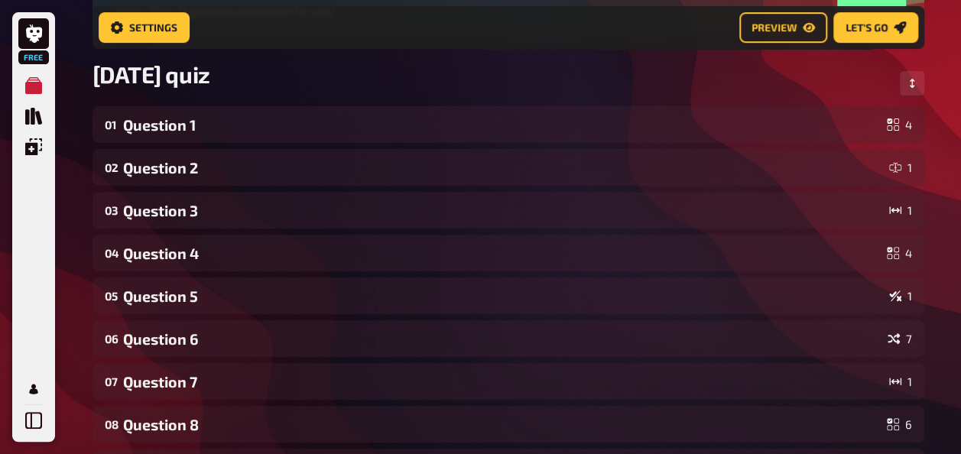
scroll to position [477, 0]
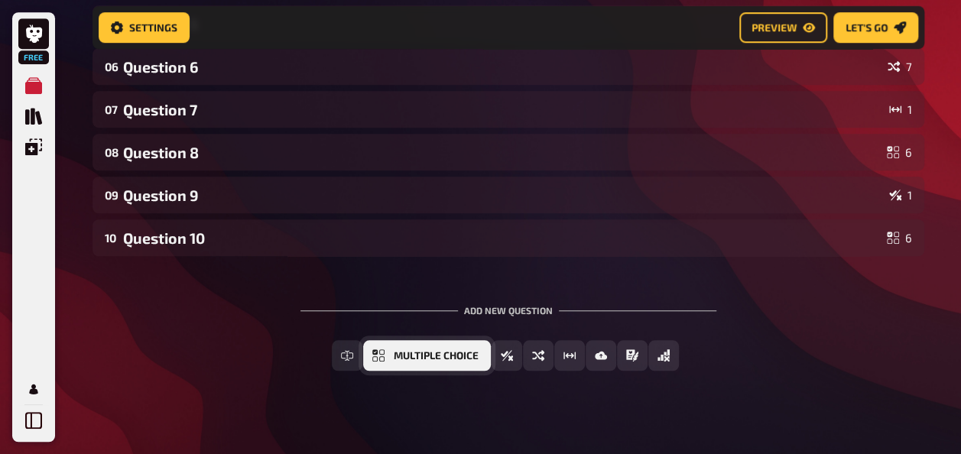
click at [390, 361] on button "Multiple Choice" at bounding box center [427, 355] width 128 height 31
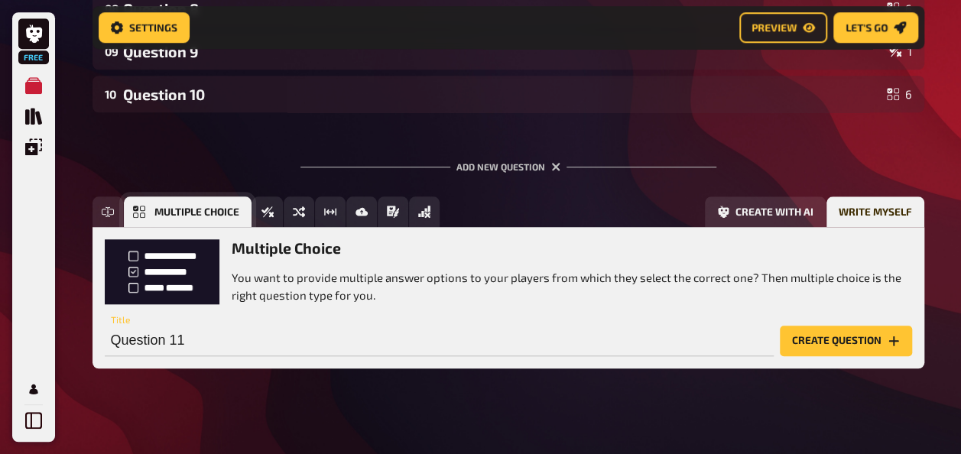
scroll to position [633, 0]
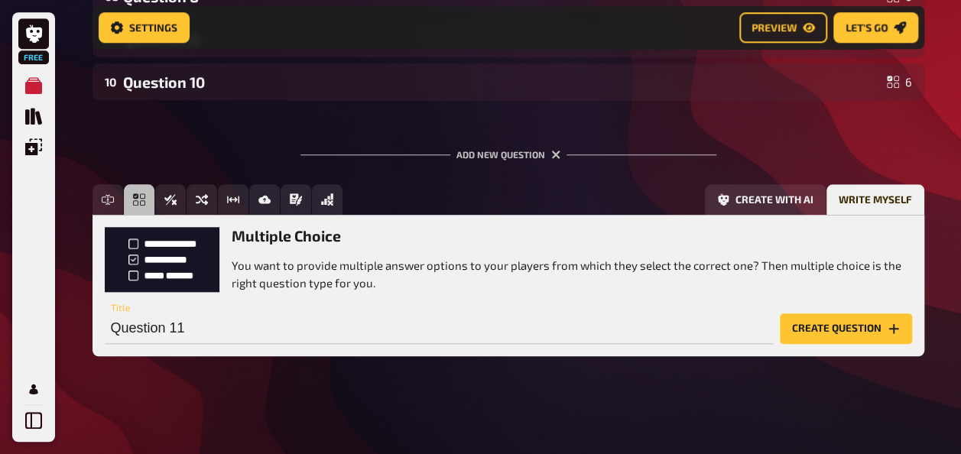
click at [831, 316] on button "Create question" at bounding box center [845, 328] width 132 height 31
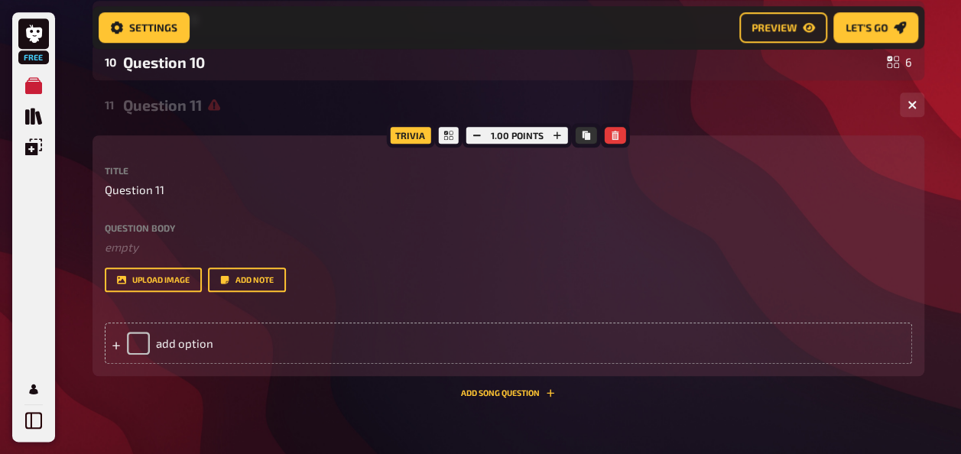
scroll to position [645, 0]
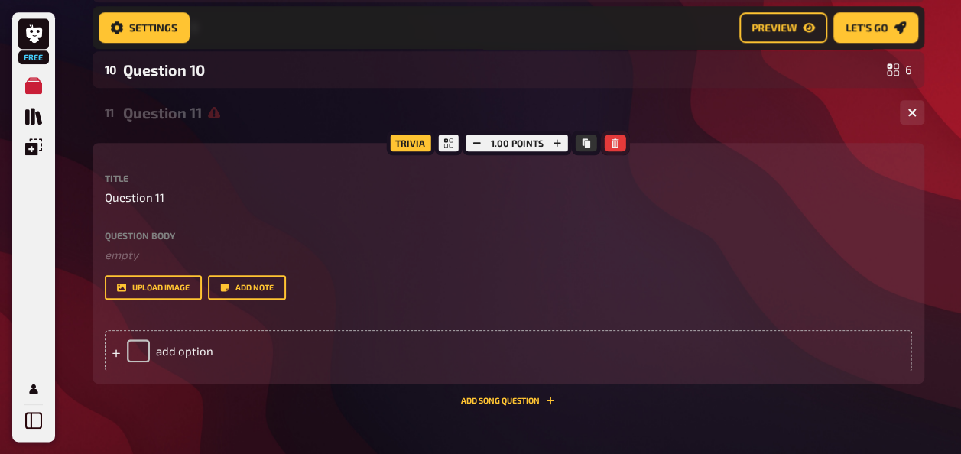
click at [620, 144] on button "button" at bounding box center [614, 142] width 21 height 17
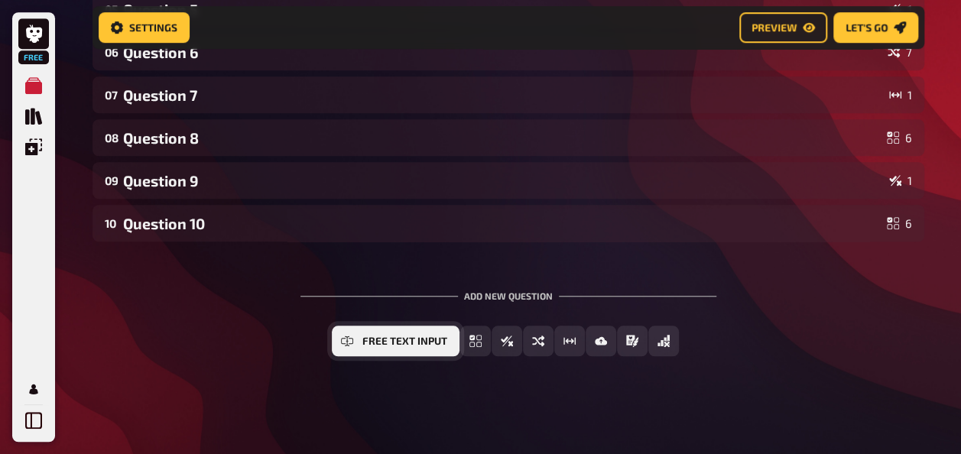
click at [365, 344] on span "Free Text Input" at bounding box center [404, 341] width 85 height 11
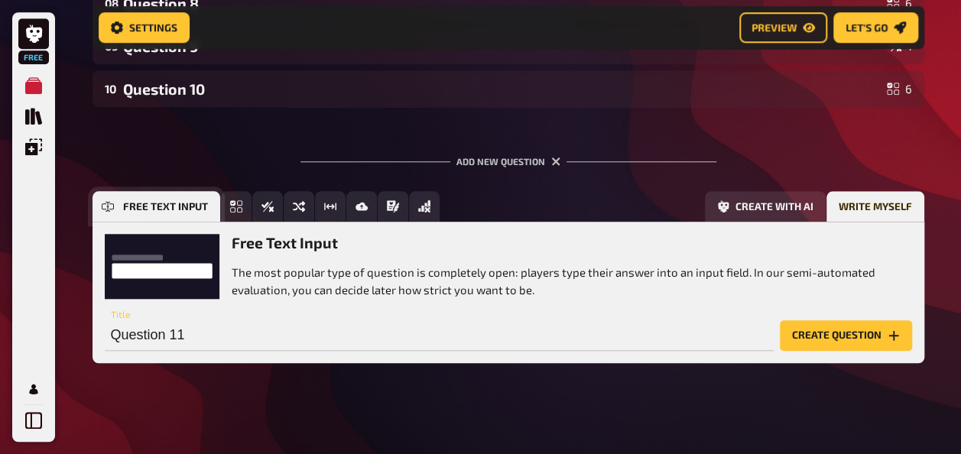
scroll to position [633, 0]
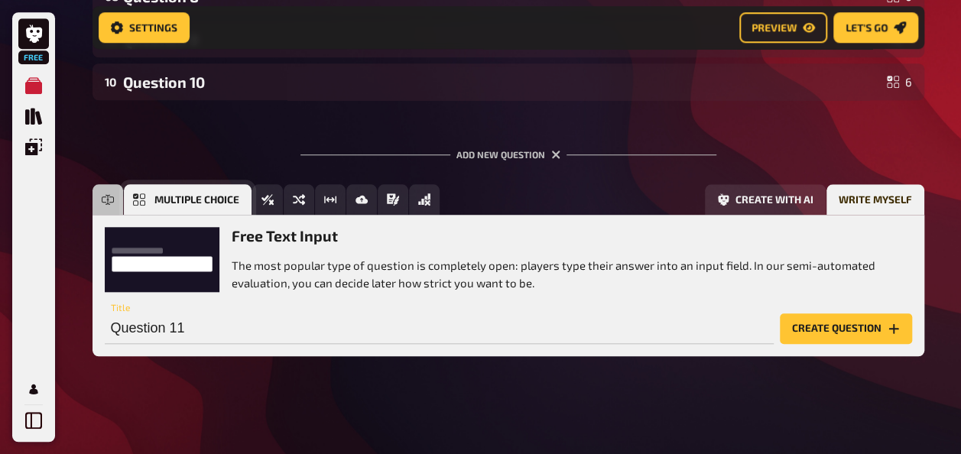
click at [131, 203] on button "Multiple Choice" at bounding box center [188, 199] width 128 height 31
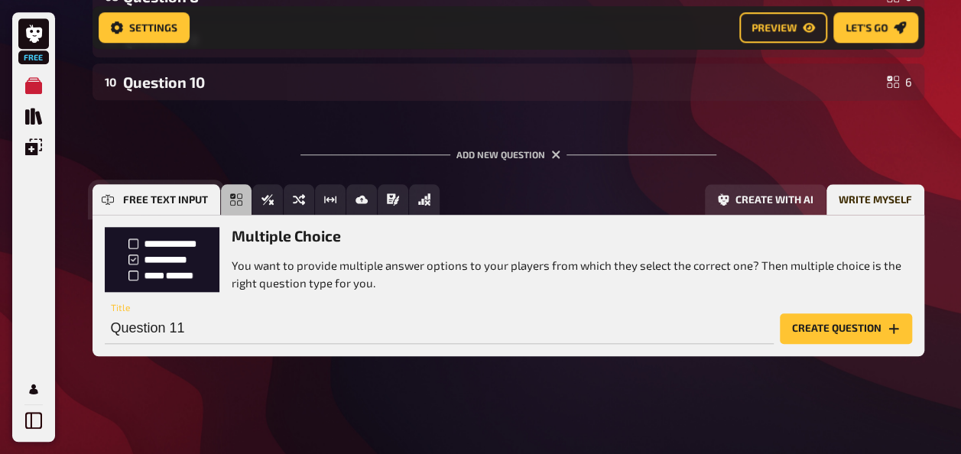
click at [115, 204] on button "Free Text Input" at bounding box center [156, 199] width 128 height 31
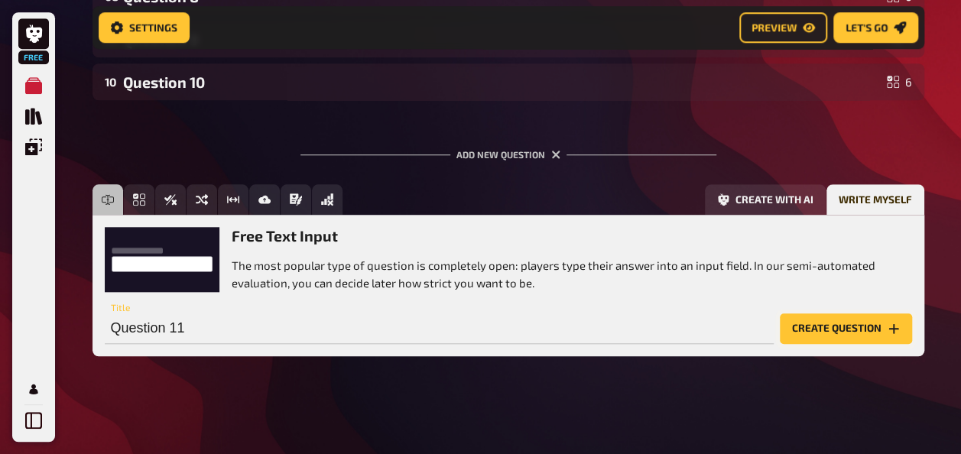
click at [847, 333] on button "Create question" at bounding box center [845, 328] width 132 height 31
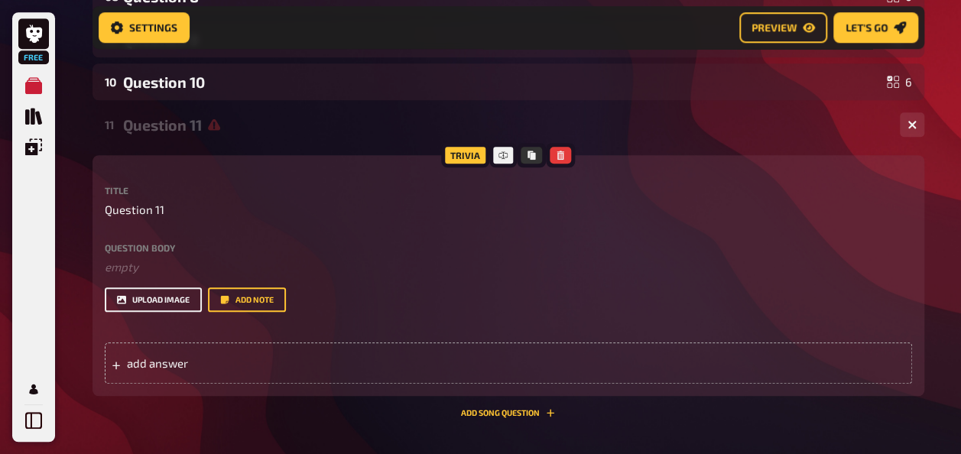
click at [170, 293] on button "upload image" at bounding box center [153, 299] width 97 height 24
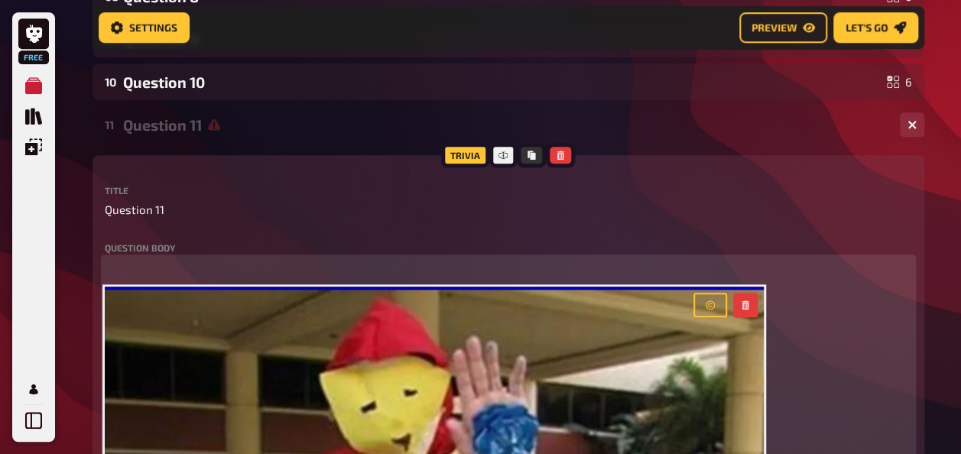
click at [130, 270] on p "﻿" at bounding box center [508, 267] width 807 height 18
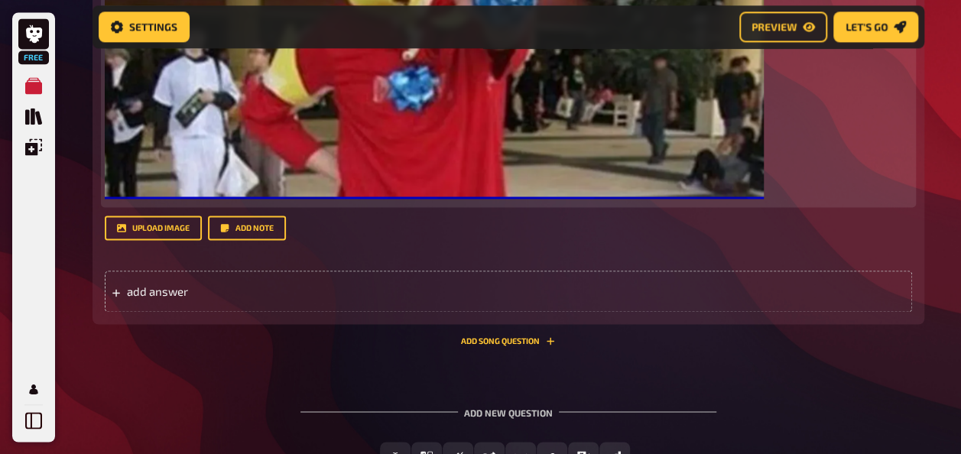
scroll to position [1079, 0]
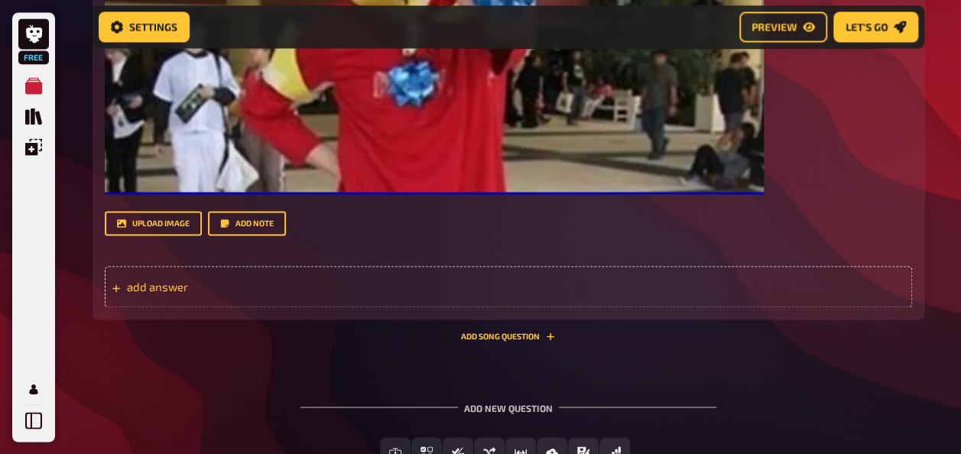
click at [235, 301] on div "add answer" at bounding box center [508, 286] width 807 height 41
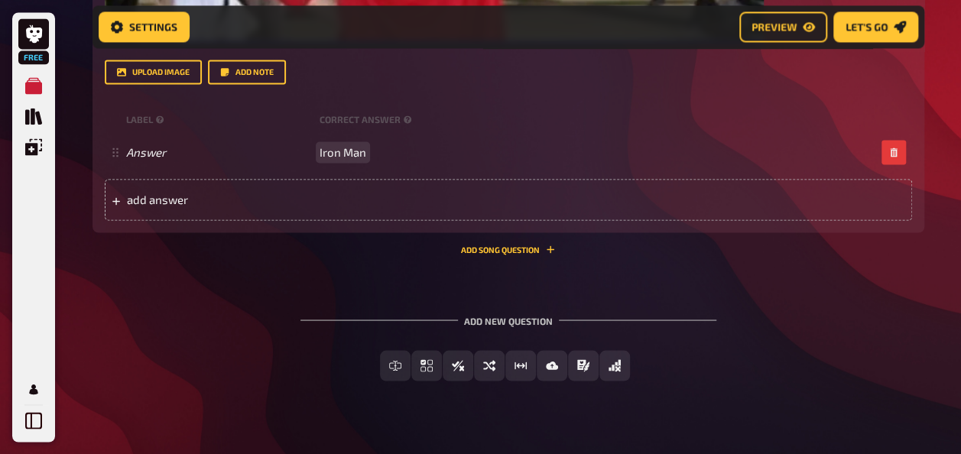
scroll to position [1252, 0]
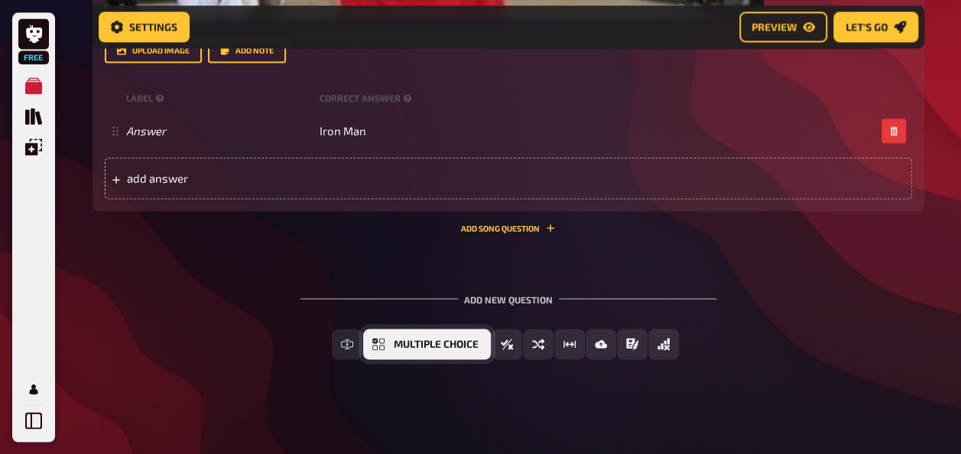
click at [381, 342] on icon "Multiple Choice" at bounding box center [378, 344] width 12 height 12
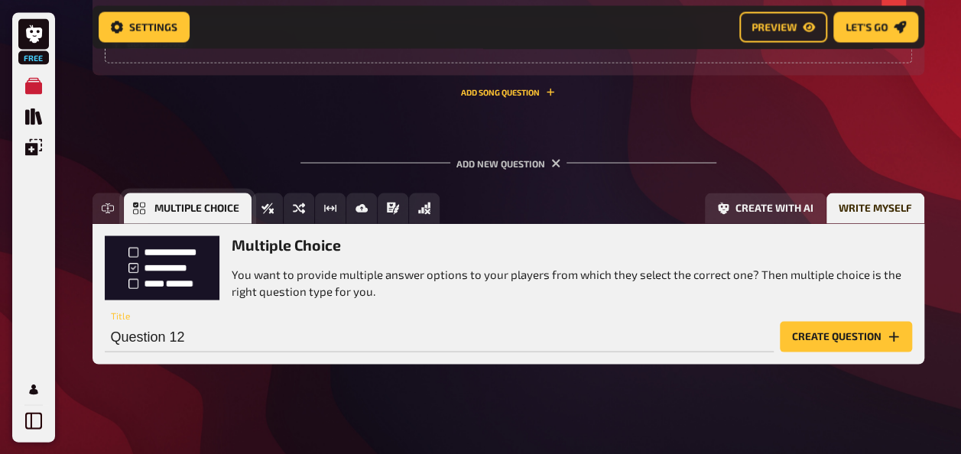
scroll to position [1396, 0]
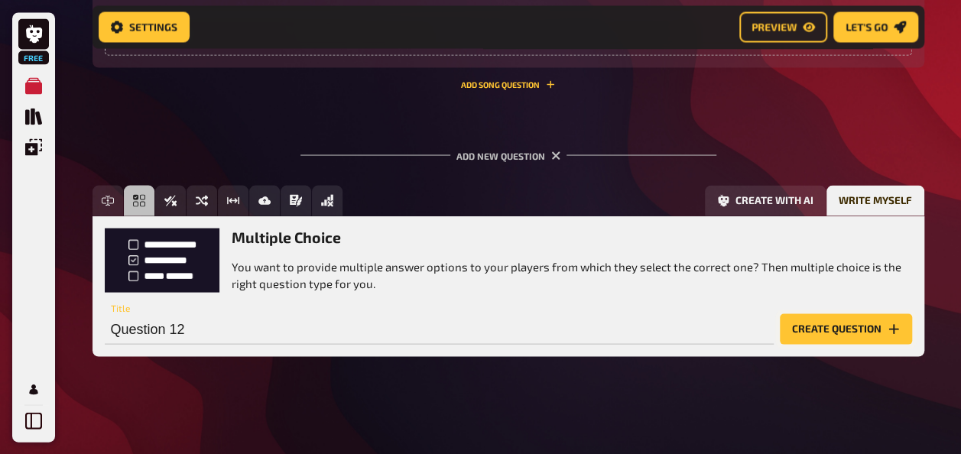
click at [805, 319] on button "Create question" at bounding box center [845, 328] width 132 height 31
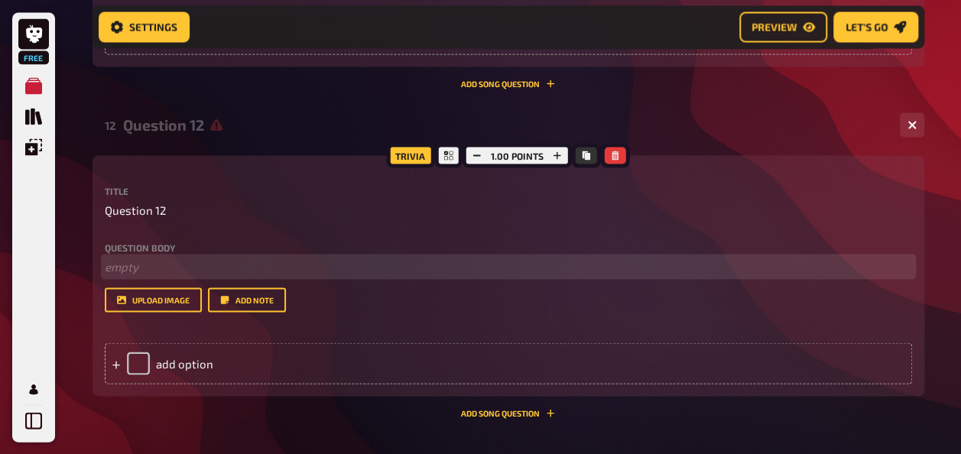
click at [148, 271] on p "﻿ empty" at bounding box center [508, 267] width 807 height 18
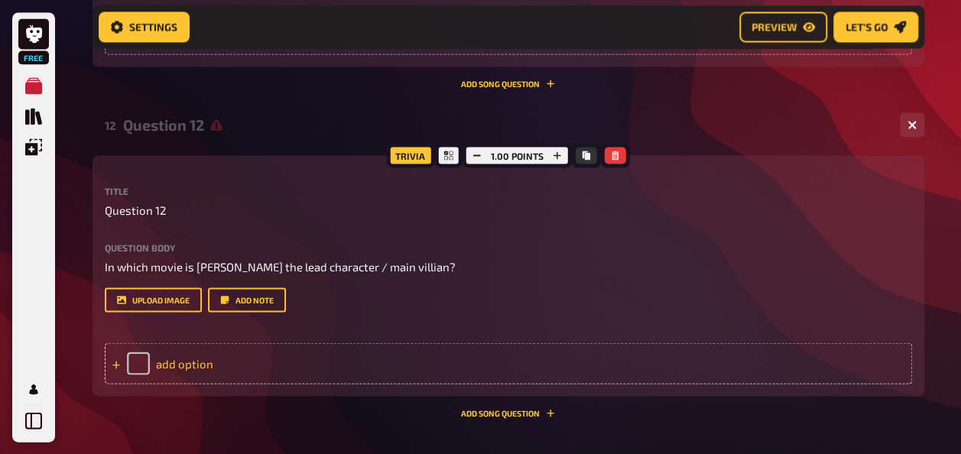
click at [200, 359] on div "add option" at bounding box center [508, 362] width 807 height 41
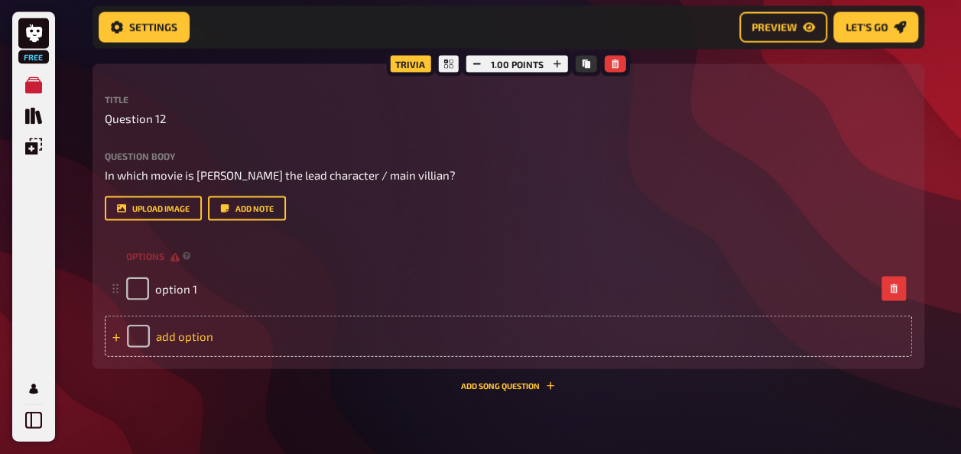
scroll to position [1497, 0]
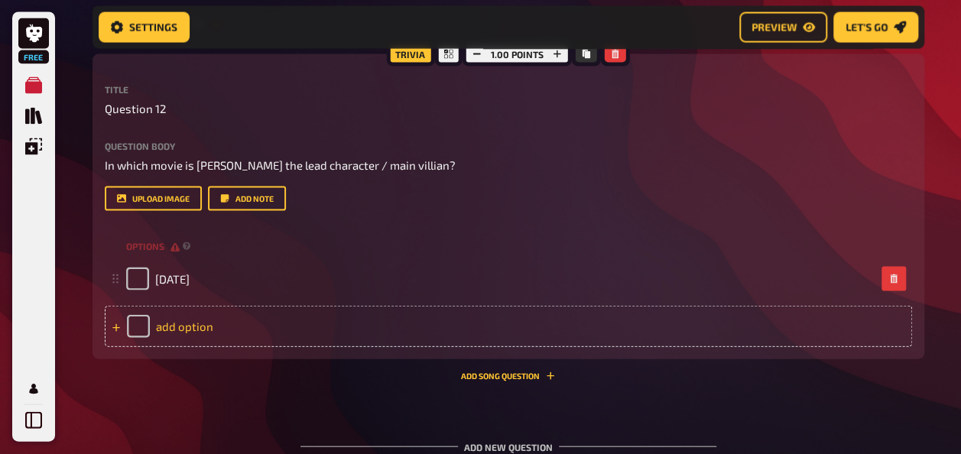
click at [206, 312] on div "add option" at bounding box center [508, 326] width 807 height 41
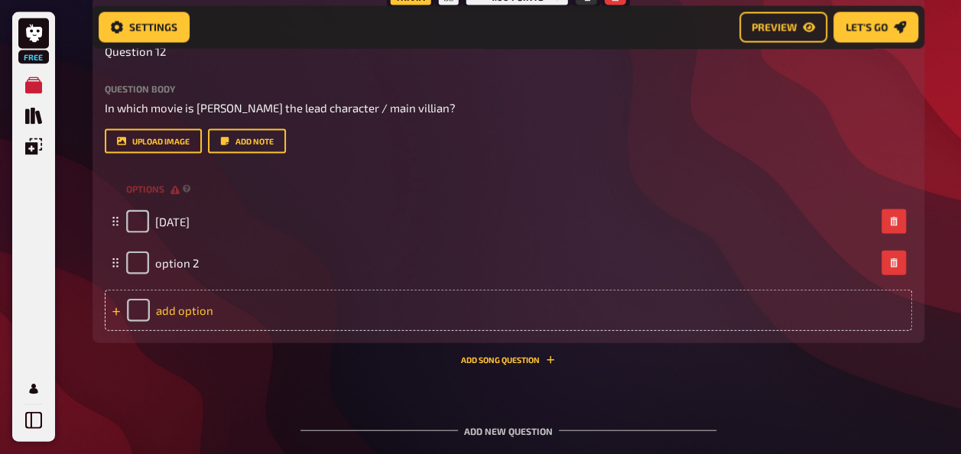
scroll to position [1555, 0]
click at [190, 306] on div "add option" at bounding box center [508, 309] width 807 height 41
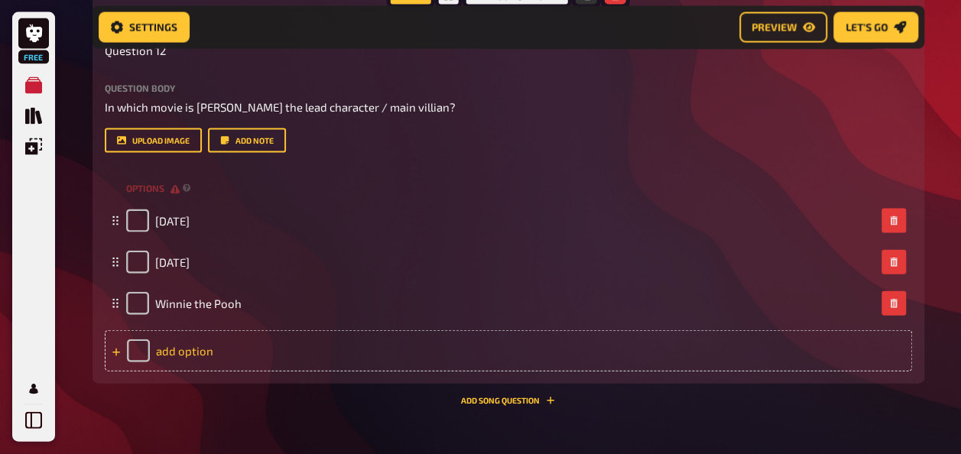
click at [207, 346] on div "add option" at bounding box center [508, 350] width 807 height 41
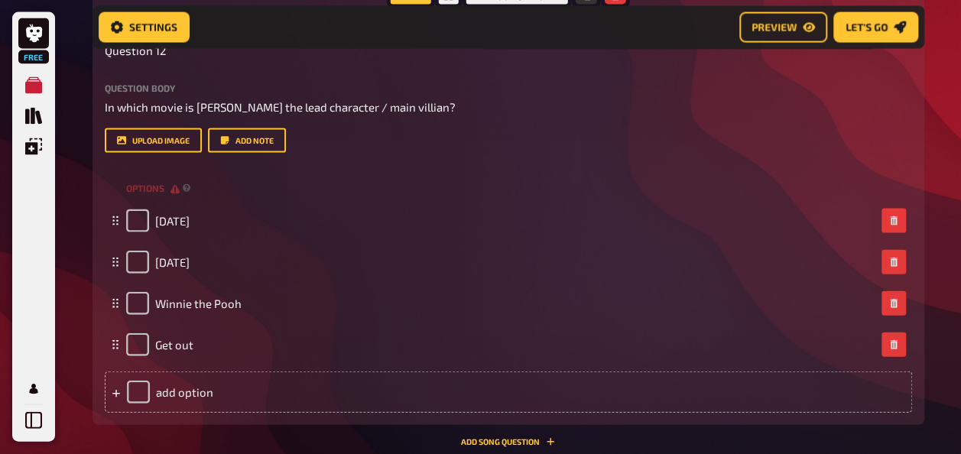
click at [94, 199] on div "Trivia 1.00 points Title Question 12 Question body In which movie is [PERSON_NA…" at bounding box center [507, 210] width 831 height 429
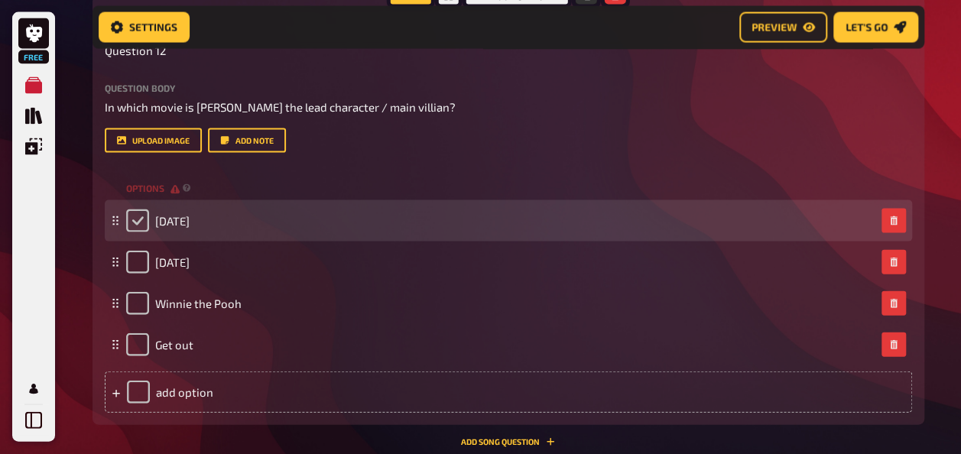
click at [142, 230] on input "checkbox" at bounding box center [137, 220] width 23 height 23
checkbox input "true"
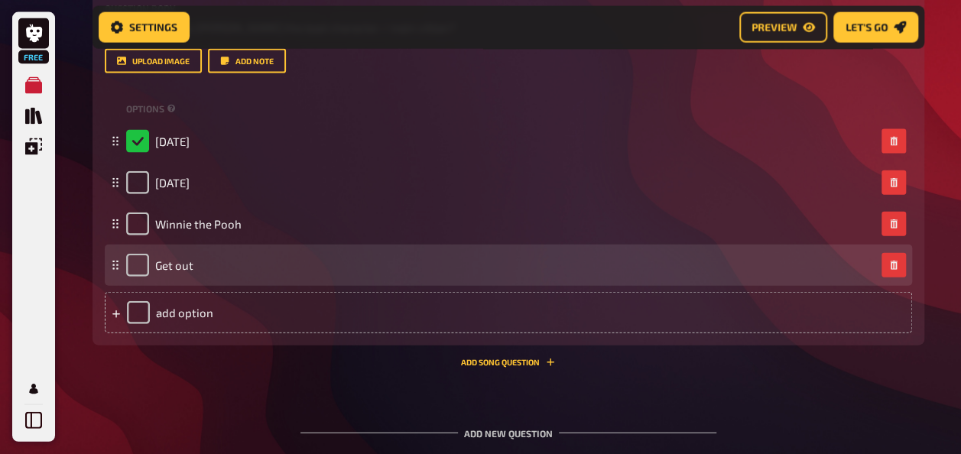
scroll to position [1634, 0]
